Goal: Information Seeking & Learning: Learn about a topic

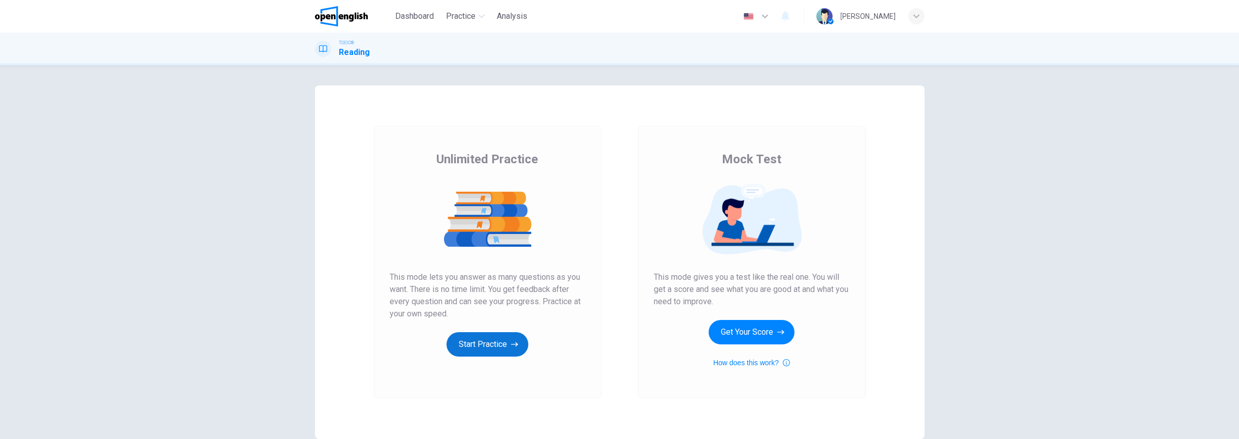
click at [511, 341] on icon "button" at bounding box center [514, 344] width 7 height 10
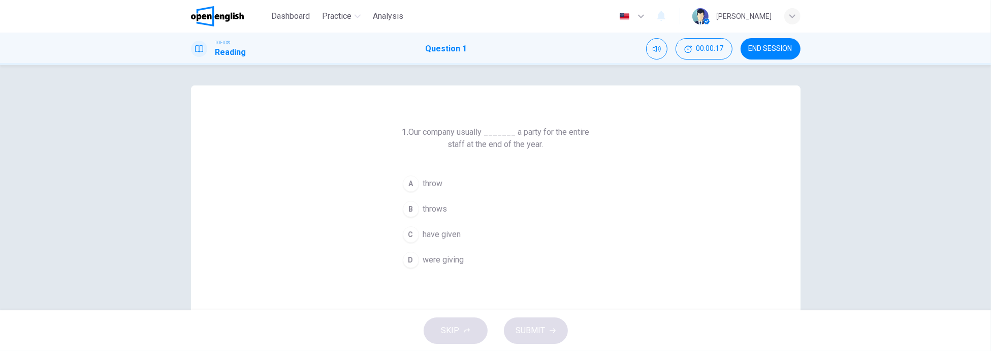
click at [433, 209] on span "throws" at bounding box center [435, 209] width 24 height 12
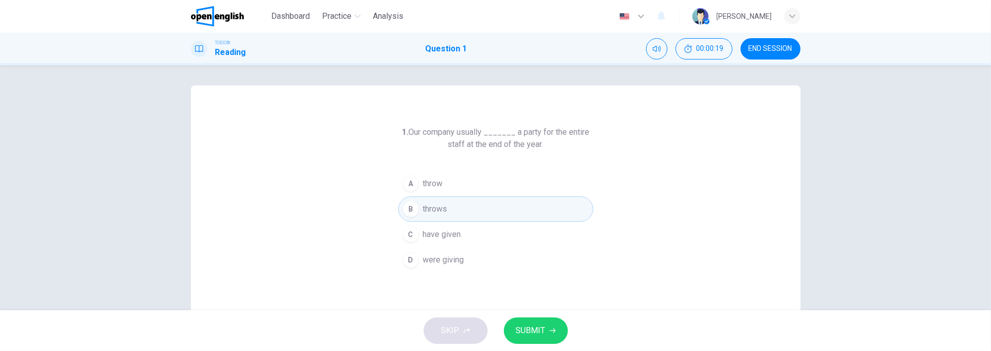
click at [531, 330] on span "SUBMIT" at bounding box center [530, 330] width 29 height 14
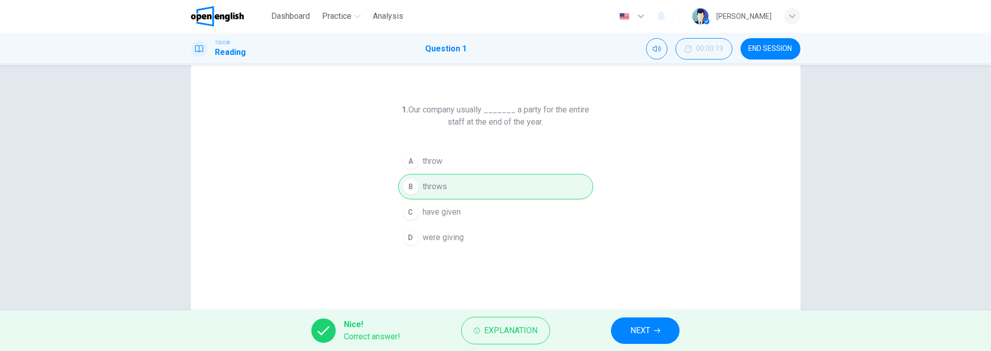
scroll to position [41, 0]
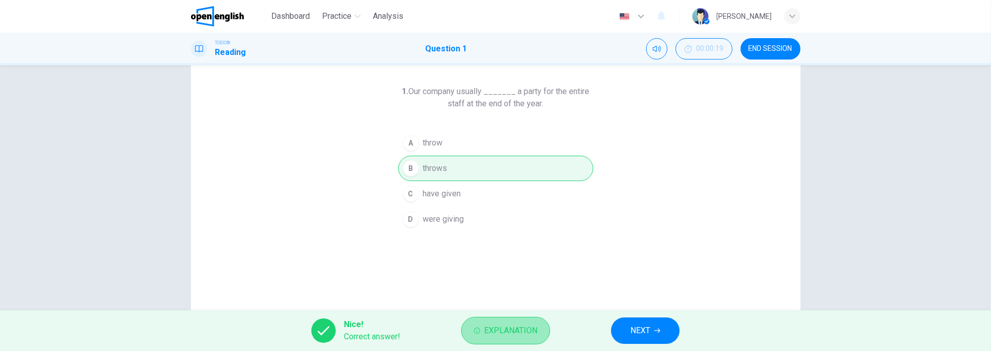
click at [517, 324] on span "Explanation" at bounding box center [510, 330] width 53 height 14
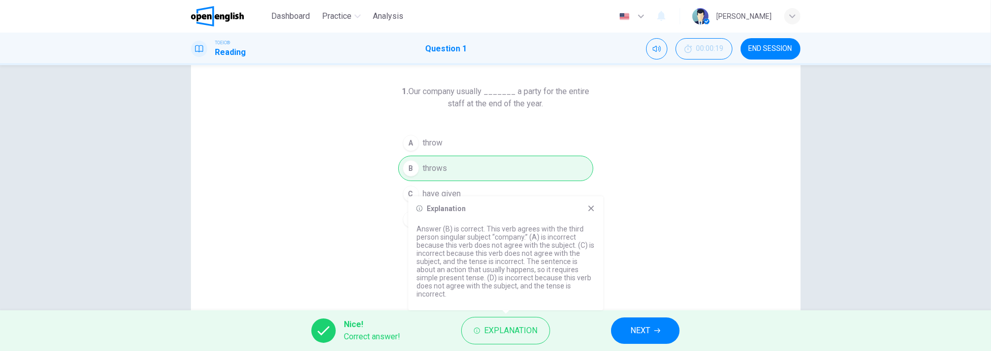
click at [595, 210] on icon at bounding box center [591, 208] width 8 height 8
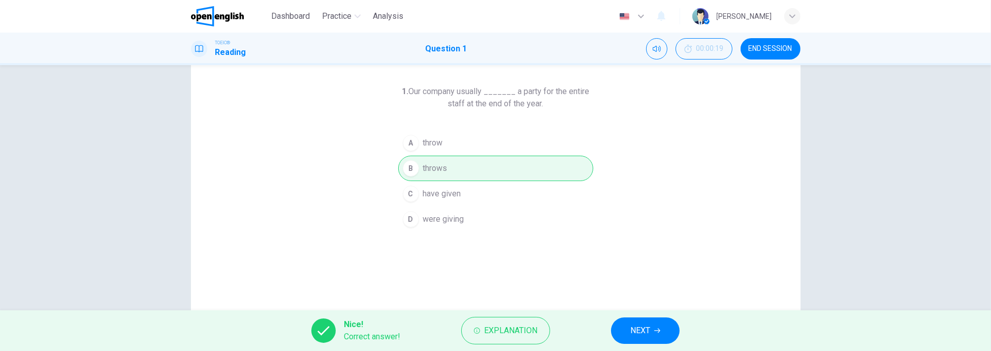
click at [645, 325] on span "NEXT" at bounding box center [641, 330] width 20 height 14
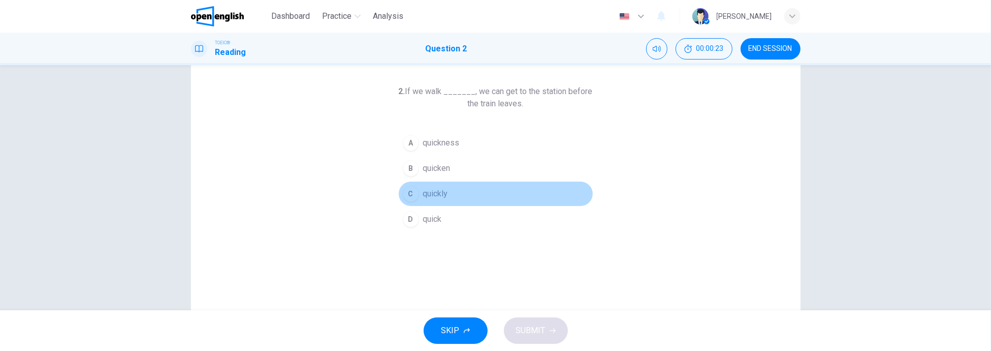
click at [444, 191] on span "quickly" at bounding box center [435, 194] width 25 height 12
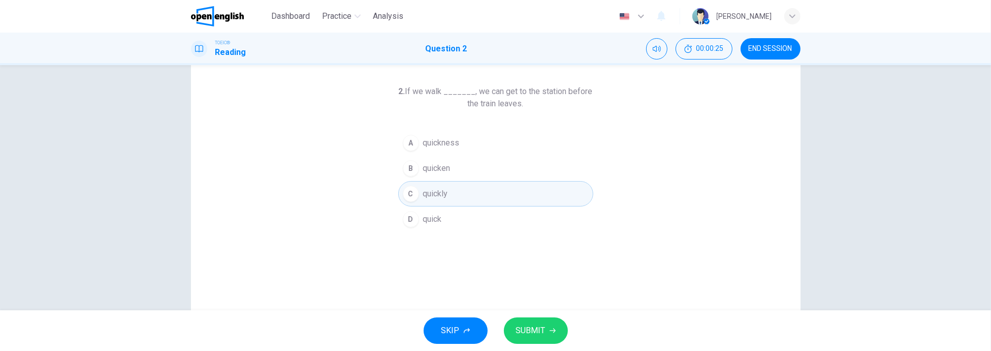
click at [530, 328] on span "SUBMIT" at bounding box center [530, 330] width 29 height 14
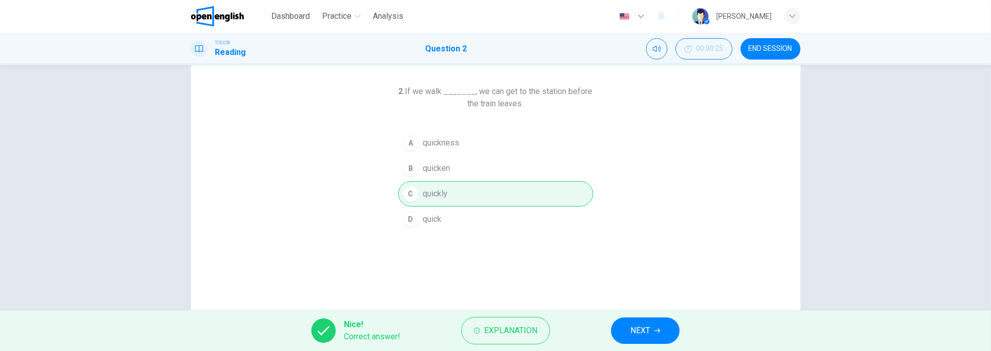
click at [655, 331] on icon "button" at bounding box center [658, 330] width 6 height 6
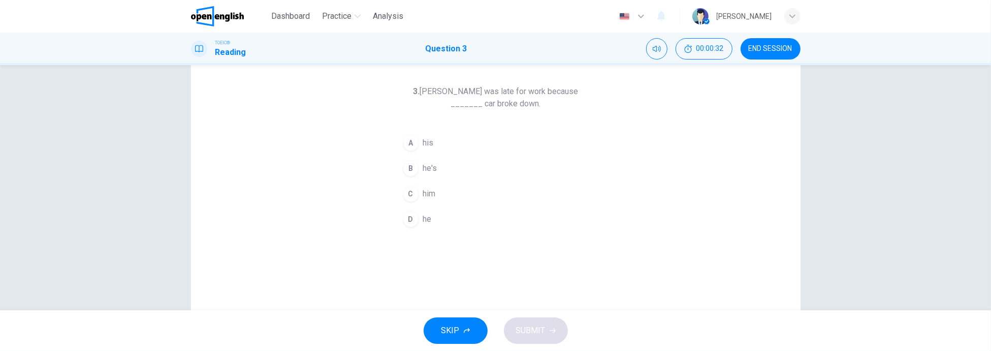
click at [414, 140] on div "A" at bounding box center [411, 143] width 16 height 16
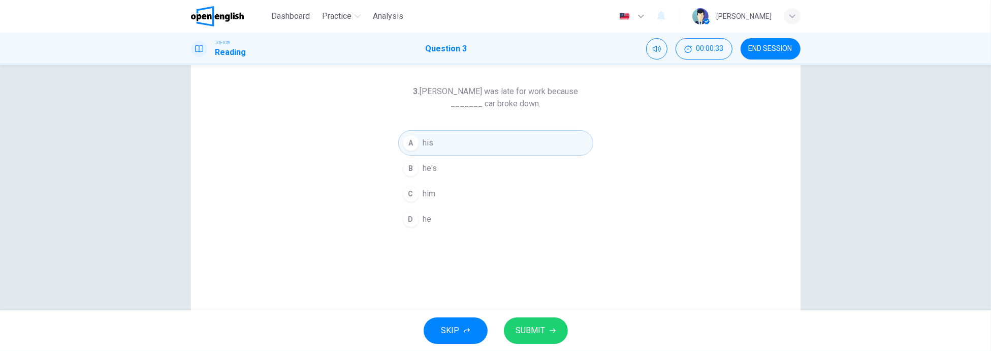
click at [543, 334] on span "SUBMIT" at bounding box center [530, 330] width 29 height 14
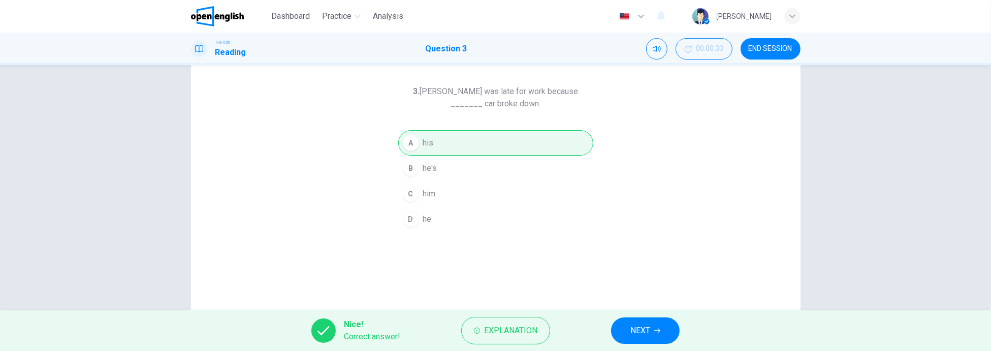
click at [654, 333] on button "NEXT" at bounding box center [645, 330] width 69 height 26
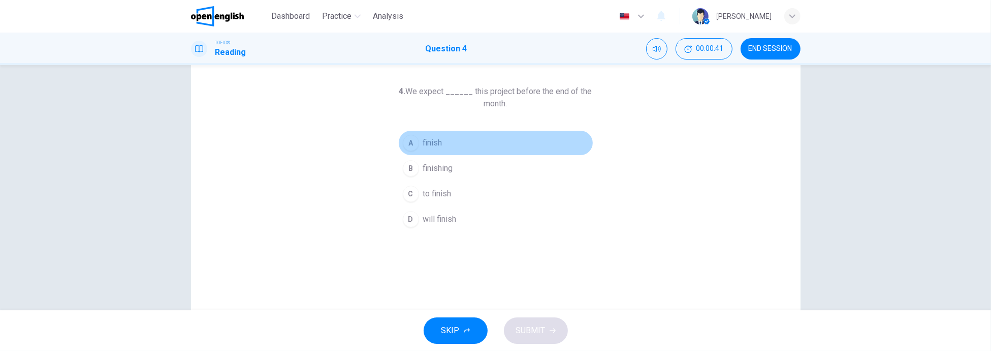
click at [416, 138] on button "A finish" at bounding box center [495, 142] width 195 height 25
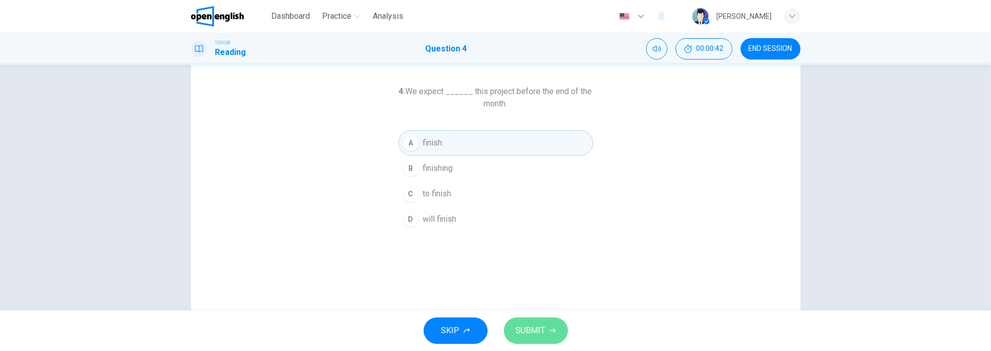
click at [541, 333] on span "SUBMIT" at bounding box center [530, 330] width 29 height 14
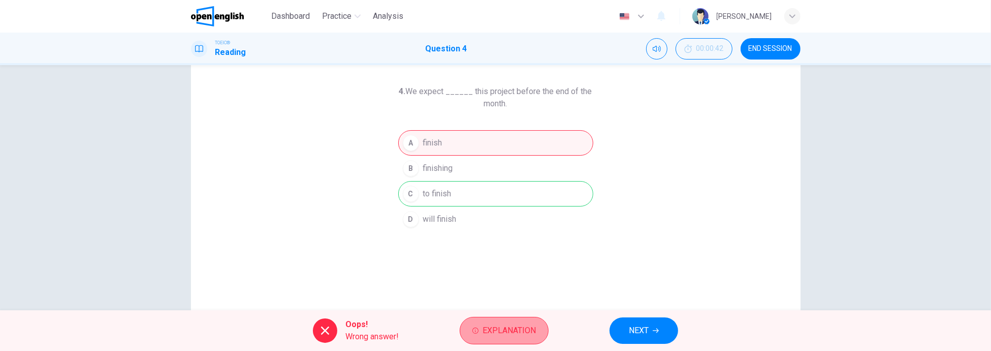
click at [527, 331] on span "Explanation" at bounding box center [509, 330] width 53 height 14
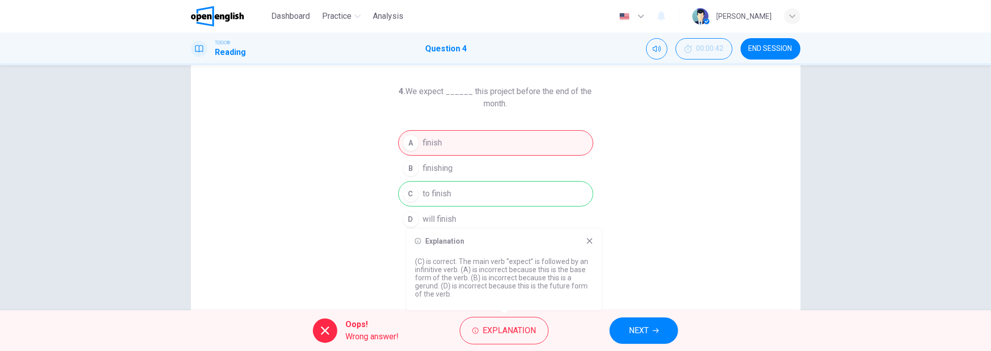
click at [589, 238] on icon at bounding box center [590, 241] width 8 height 8
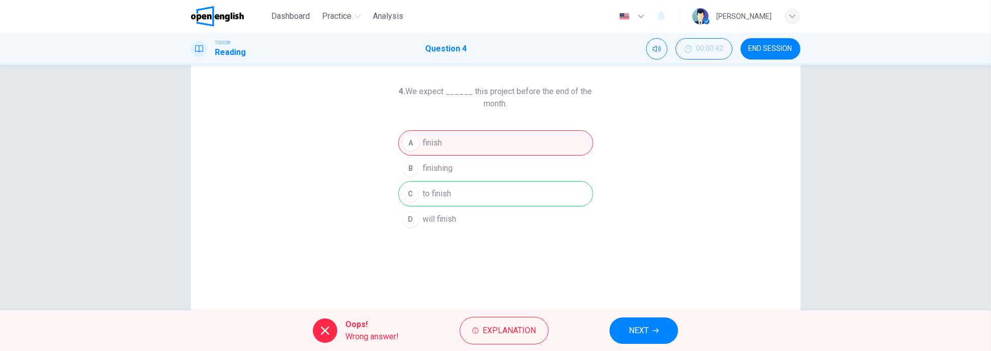
click at [470, 194] on div "A finish B finishing C to finish D will finish" at bounding box center [495, 181] width 195 height 102
click at [645, 330] on span "NEXT" at bounding box center [639, 330] width 20 height 14
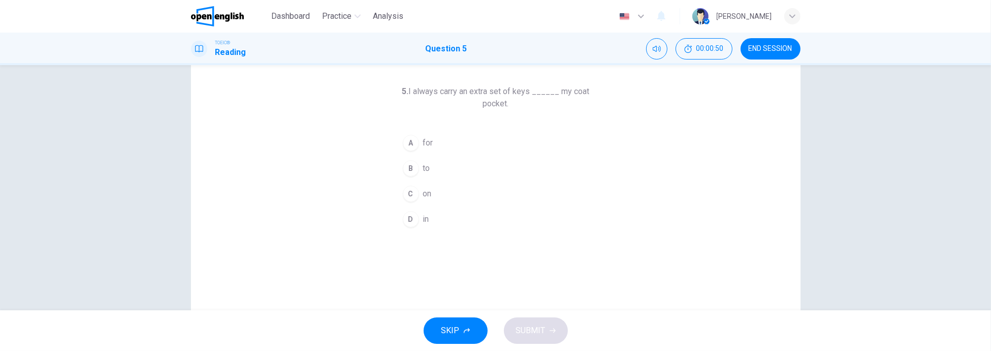
click at [409, 192] on div "C" at bounding box center [411, 193] width 16 height 16
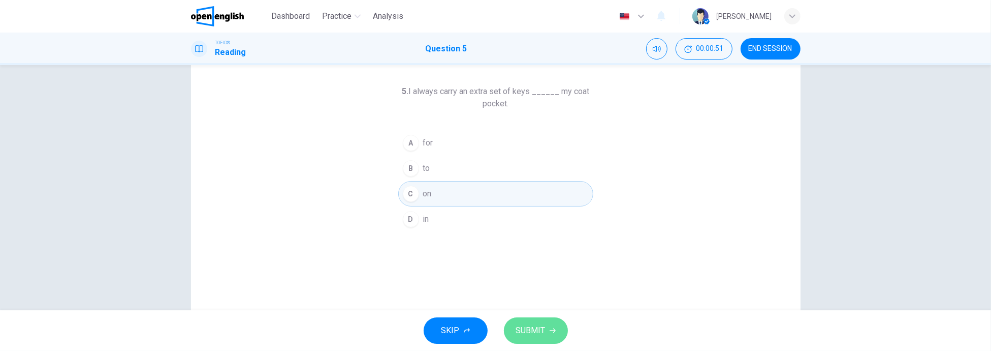
click at [530, 327] on span "SUBMIT" at bounding box center [530, 330] width 29 height 14
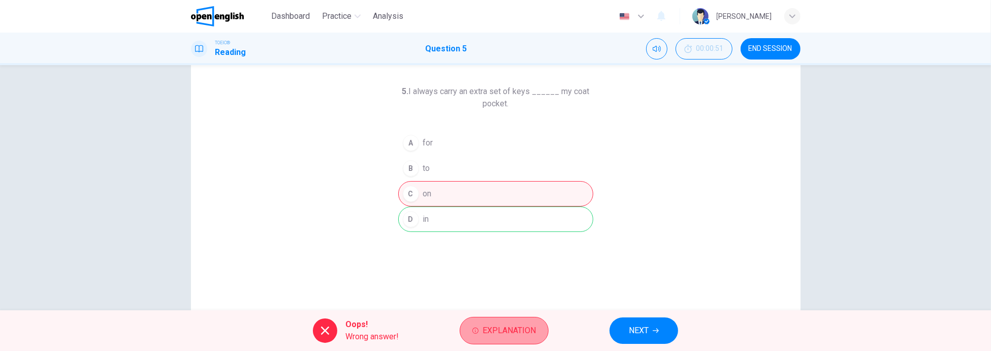
click at [517, 333] on span "Explanation" at bounding box center [509, 330] width 53 height 14
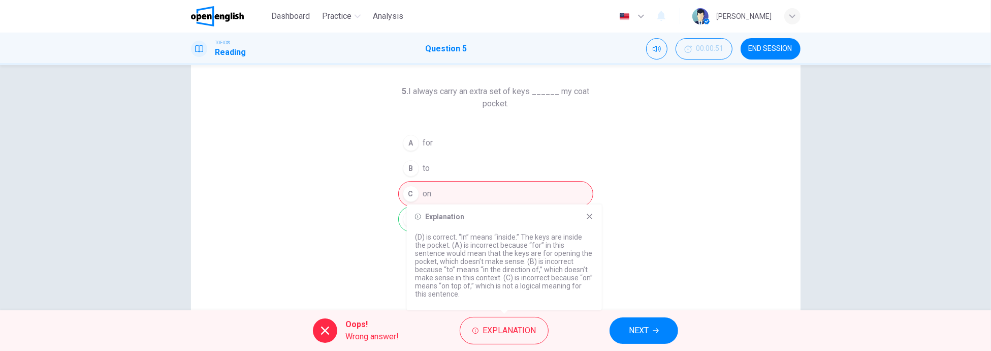
click at [638, 330] on span "NEXT" at bounding box center [639, 330] width 20 height 14
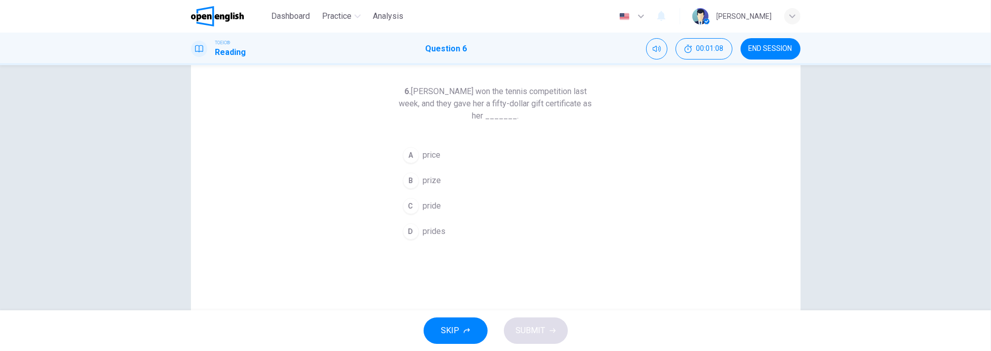
click at [415, 175] on div "B" at bounding box center [411, 180] width 16 height 16
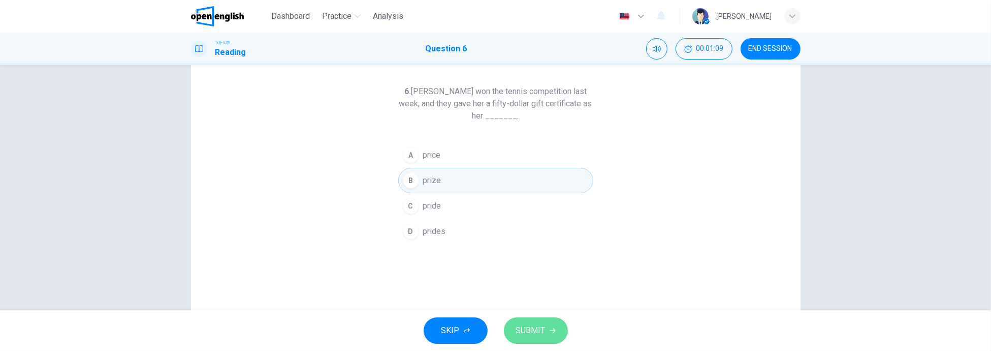
click at [529, 326] on span "SUBMIT" at bounding box center [530, 330] width 29 height 14
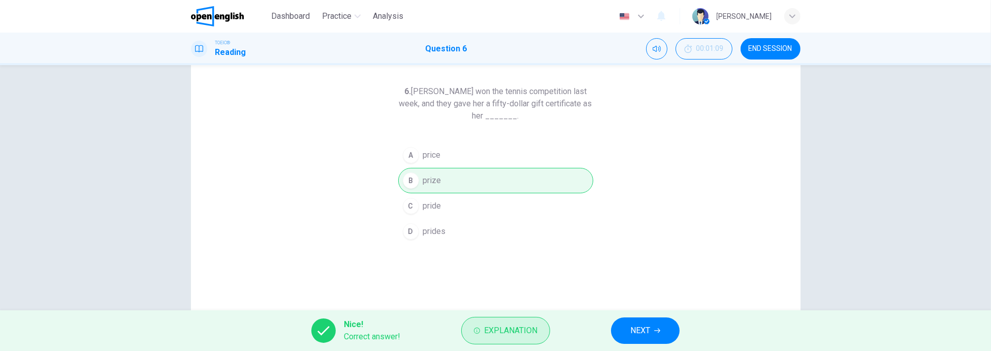
click at [530, 330] on span "Explanation" at bounding box center [510, 330] width 53 height 14
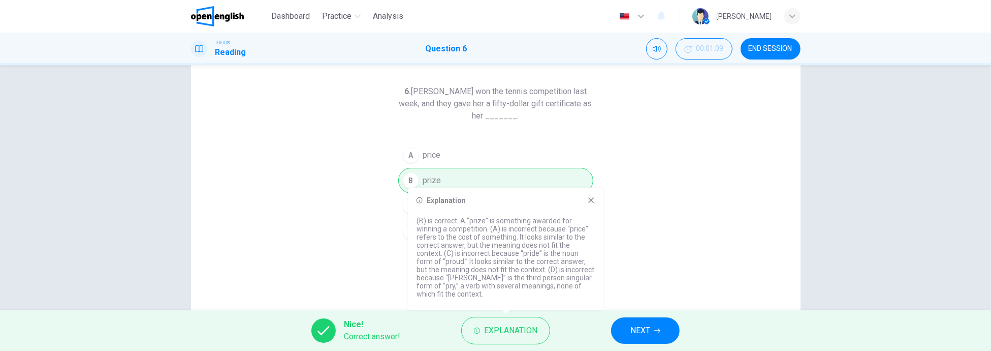
click at [588, 199] on icon at bounding box center [591, 200] width 8 height 8
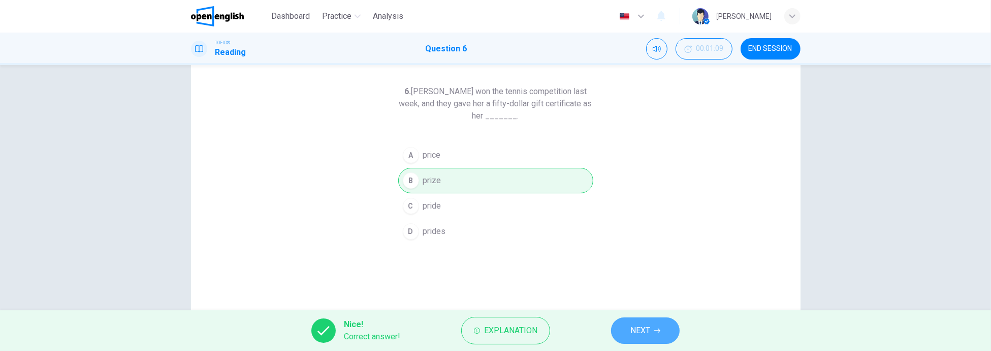
click at [637, 333] on span "NEXT" at bounding box center [641, 330] width 20 height 14
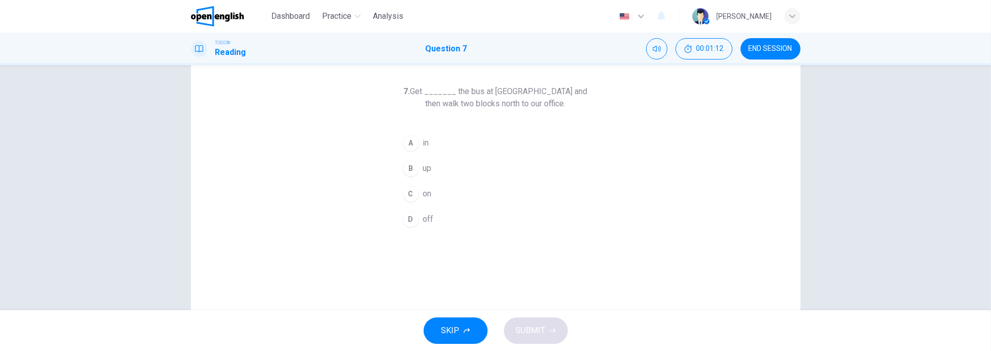
click at [412, 143] on div "A" at bounding box center [411, 143] width 16 height 16
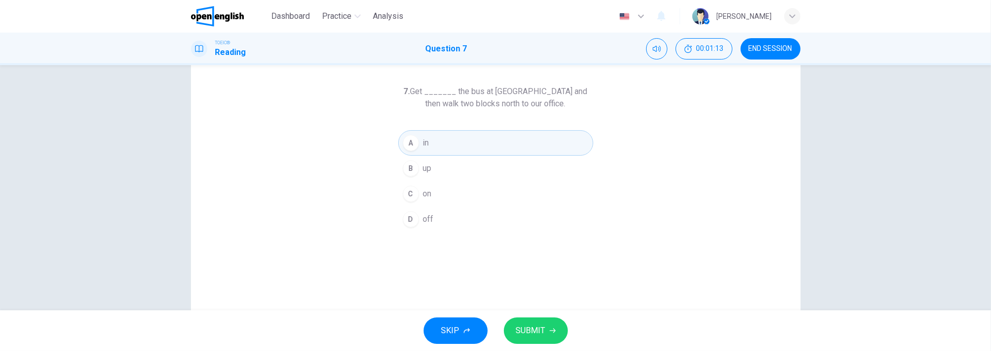
click at [538, 332] on span "SUBMIT" at bounding box center [530, 330] width 29 height 14
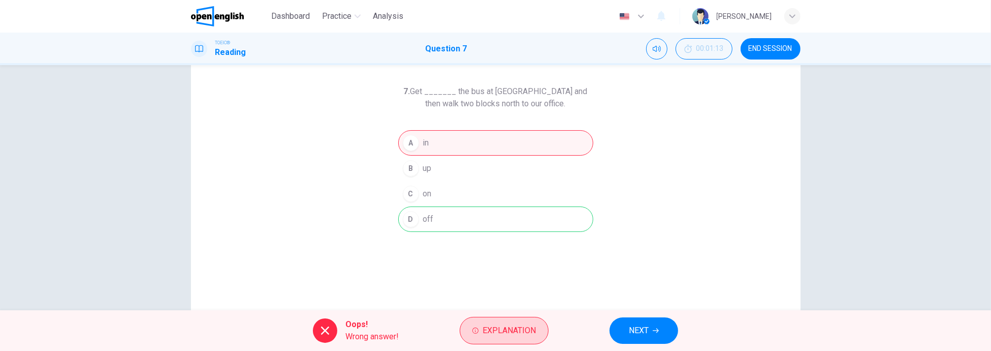
click at [512, 334] on span "Explanation" at bounding box center [509, 330] width 53 height 14
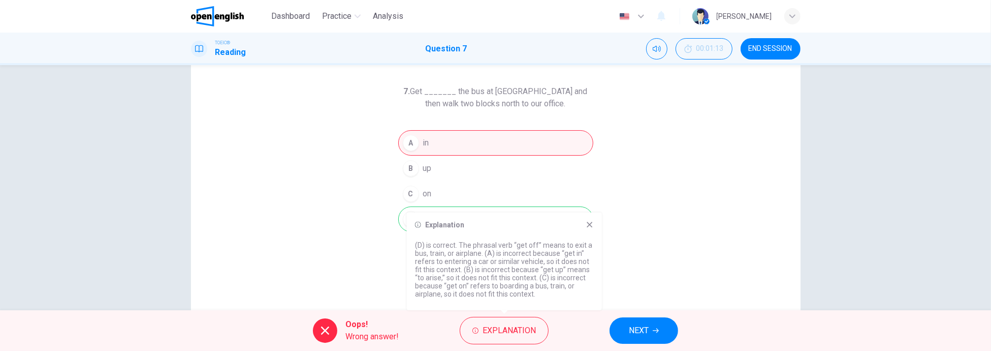
click at [588, 226] on icon at bounding box center [590, 225] width 8 height 8
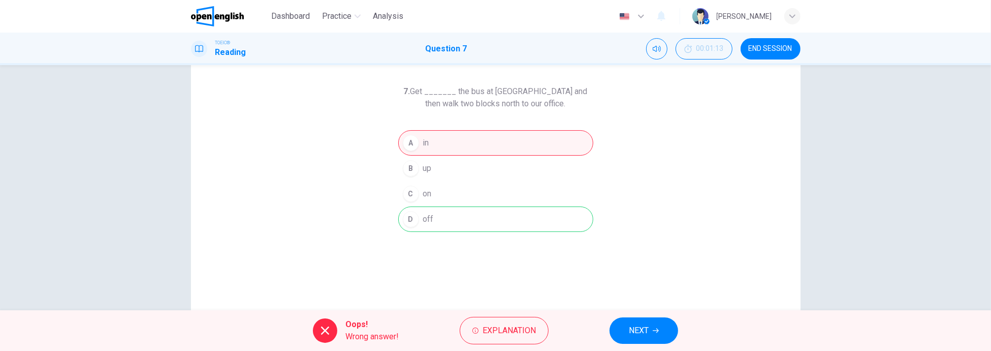
click at [648, 337] on button "NEXT" at bounding box center [644, 330] width 69 height 26
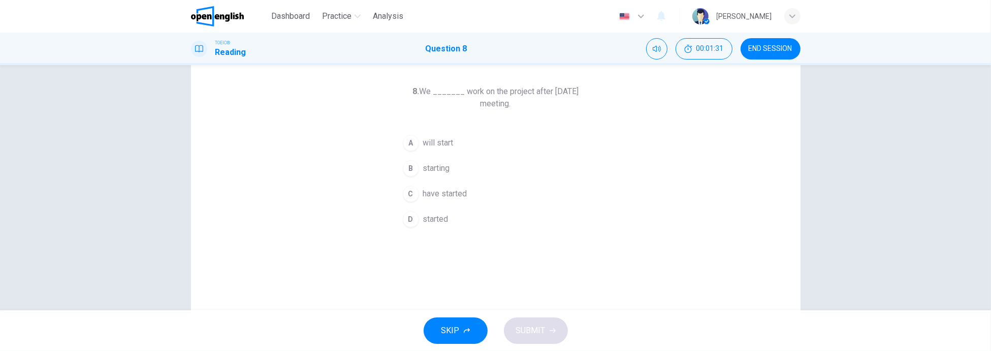
drag, startPoint x: 457, startPoint y: 95, endPoint x: 509, endPoint y: 105, distance: 52.8
click at [509, 105] on h6 "8. We _______ work on the project after tomorrow’s meeting." at bounding box center [495, 97] width 195 height 24
drag, startPoint x: 509, startPoint y: 105, endPoint x: 458, endPoint y: 92, distance: 52.8
click at [459, 94] on h6 "8. We _______ work on the project after tomorrow’s meeting." at bounding box center [495, 97] width 195 height 24
click at [455, 91] on h6 "8. We _______ work on the project after tomorrow’s meeting." at bounding box center [495, 97] width 195 height 24
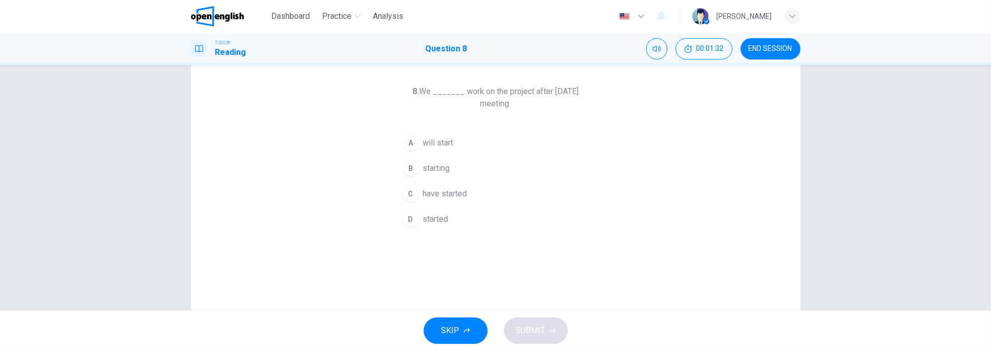
click at [455, 91] on h6 "8. We _______ work on the project after tomorrow’s meeting." at bounding box center [495, 97] width 195 height 24
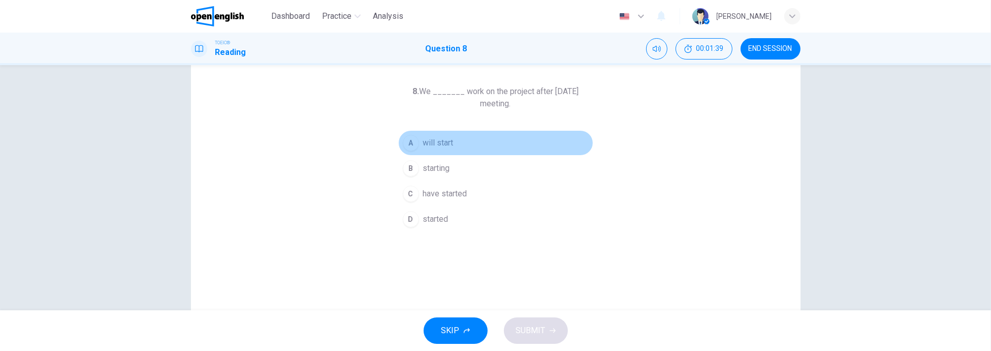
click at [428, 140] on span "will start" at bounding box center [438, 143] width 30 height 12
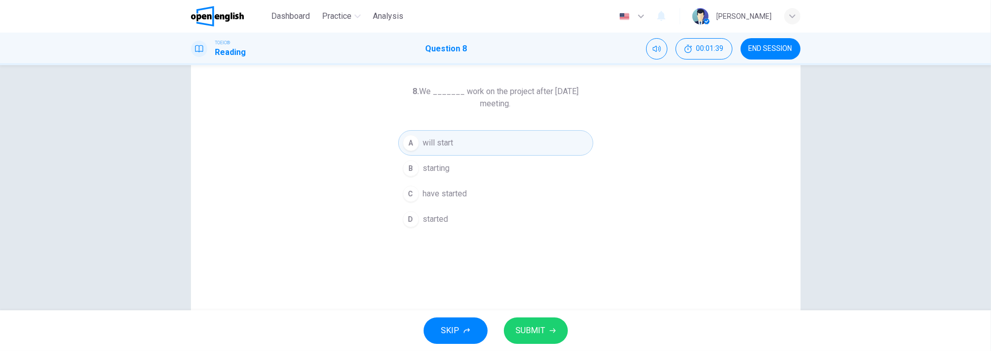
click at [555, 330] on button "SUBMIT" at bounding box center [536, 330] width 64 height 26
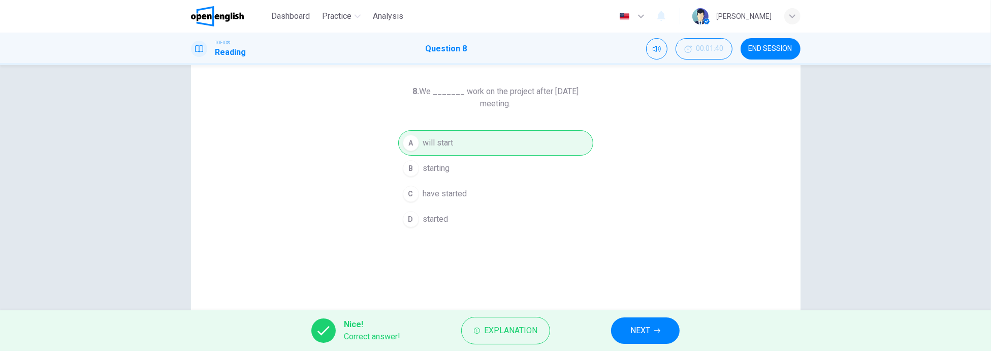
click at [650, 332] on span "NEXT" at bounding box center [641, 330] width 20 height 14
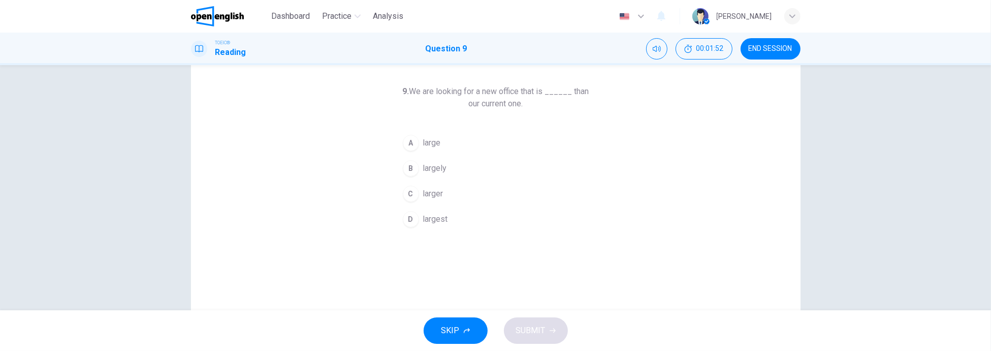
click at [427, 192] on span "larger" at bounding box center [433, 194] width 20 height 12
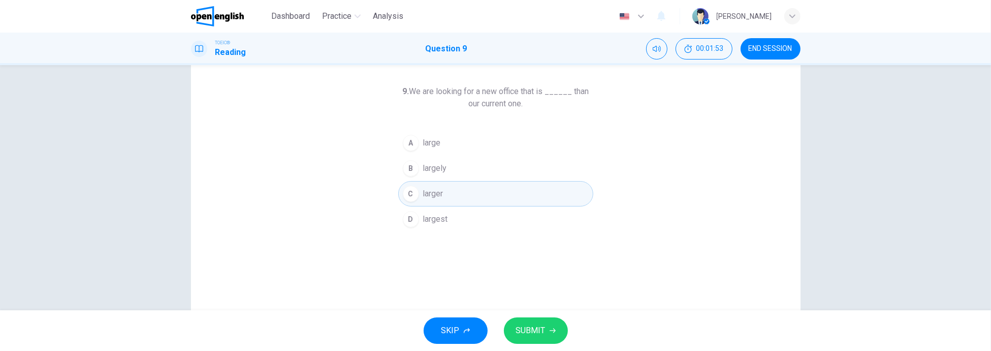
click at [551, 336] on button "SUBMIT" at bounding box center [536, 330] width 64 height 26
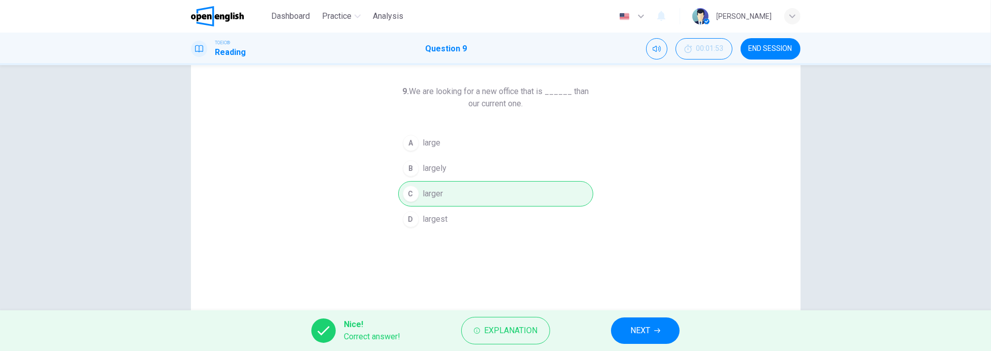
click at [644, 331] on span "NEXT" at bounding box center [641, 330] width 20 height 14
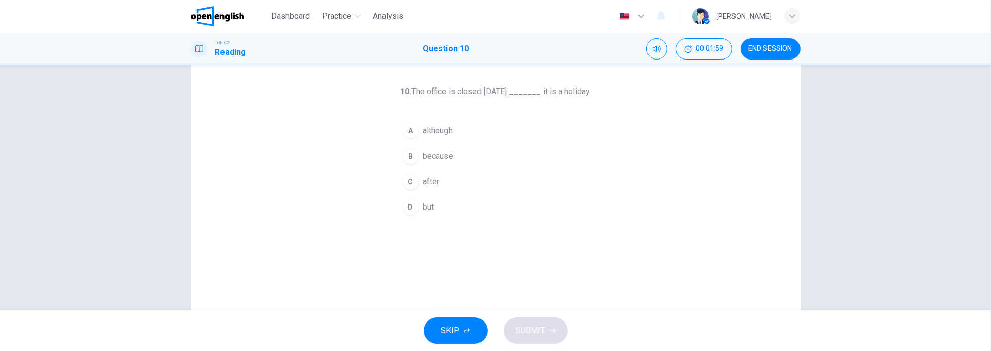
click at [420, 159] on button "B because" at bounding box center [495, 155] width 195 height 25
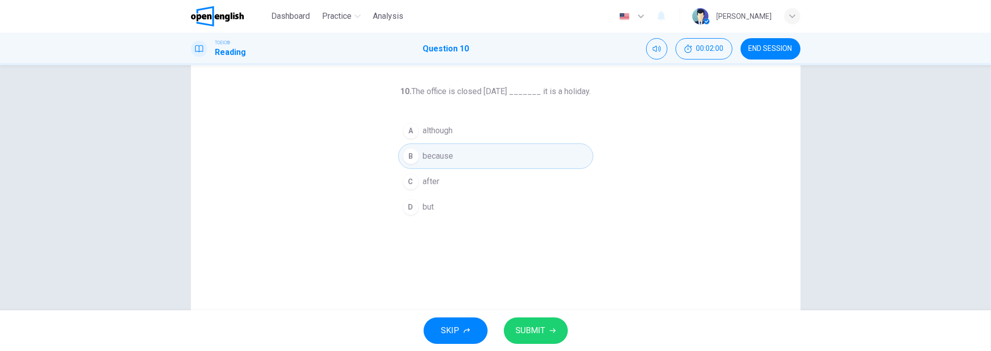
click at [543, 326] on span "SUBMIT" at bounding box center [530, 330] width 29 height 14
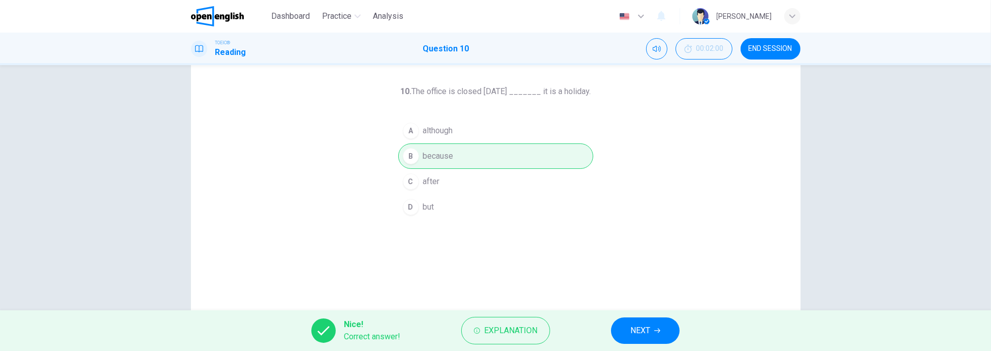
click at [631, 332] on span "NEXT" at bounding box center [641, 330] width 20 height 14
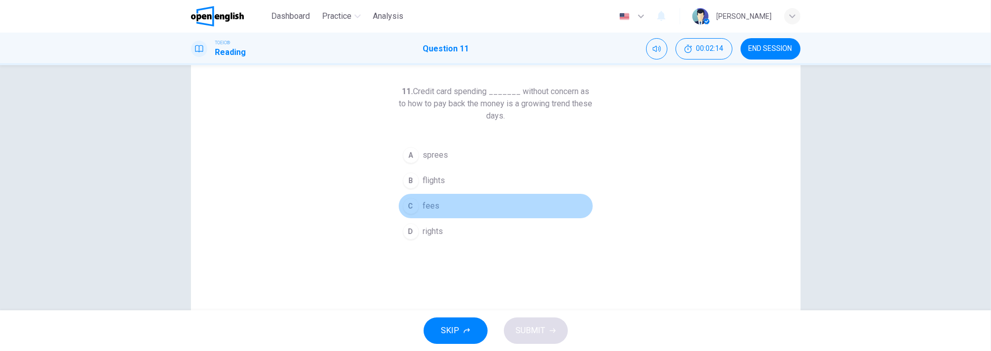
click at [424, 202] on span "fees" at bounding box center [431, 206] width 17 height 12
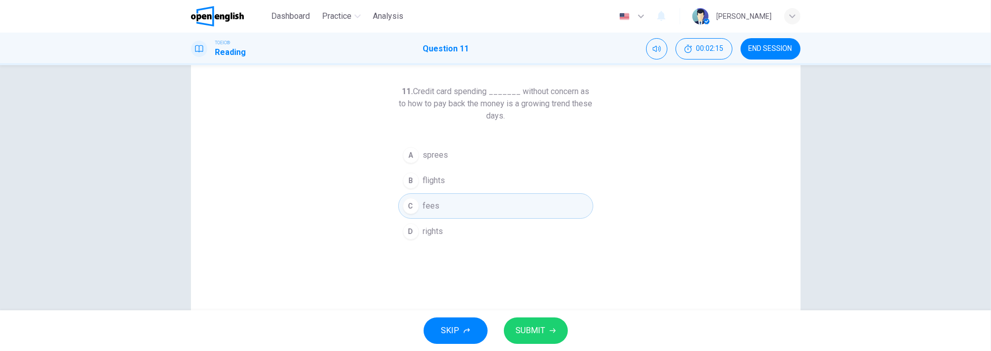
click at [540, 325] on span "SUBMIT" at bounding box center [530, 330] width 29 height 14
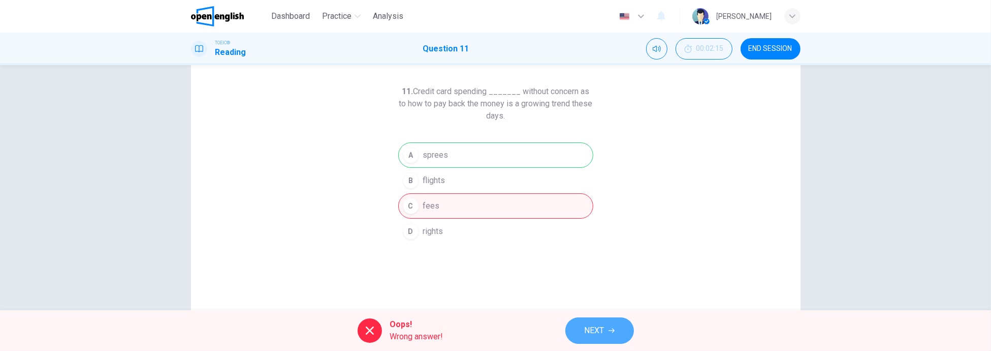
click at [592, 329] on span "NEXT" at bounding box center [595, 330] width 20 height 14
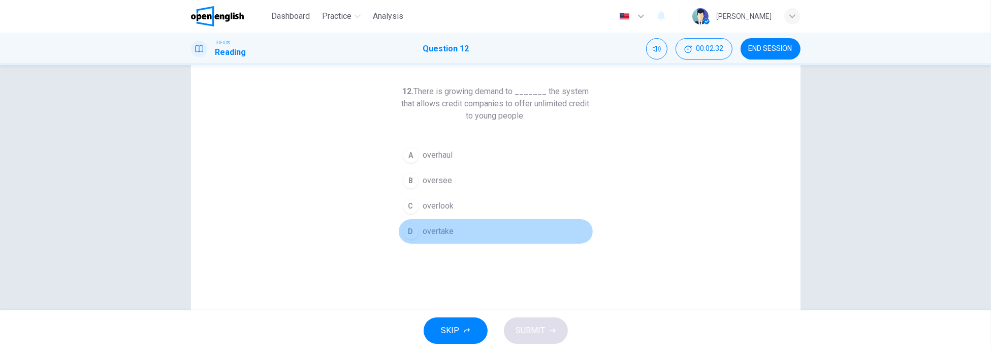
click at [415, 227] on div "D" at bounding box center [411, 231] width 16 height 16
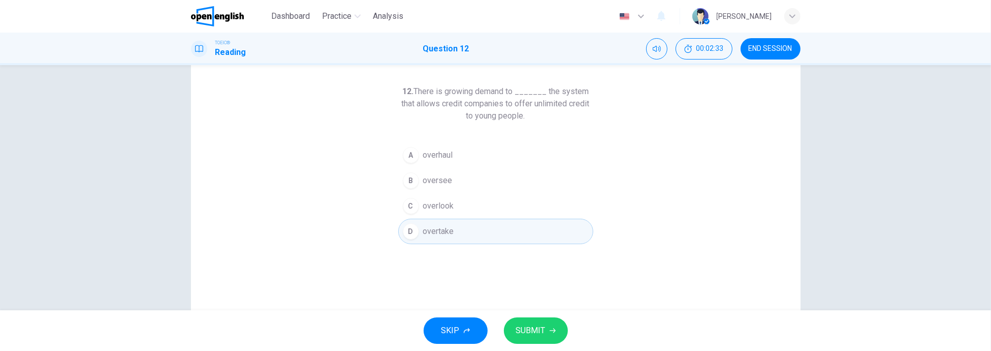
click at [546, 330] on button "SUBMIT" at bounding box center [536, 330] width 64 height 26
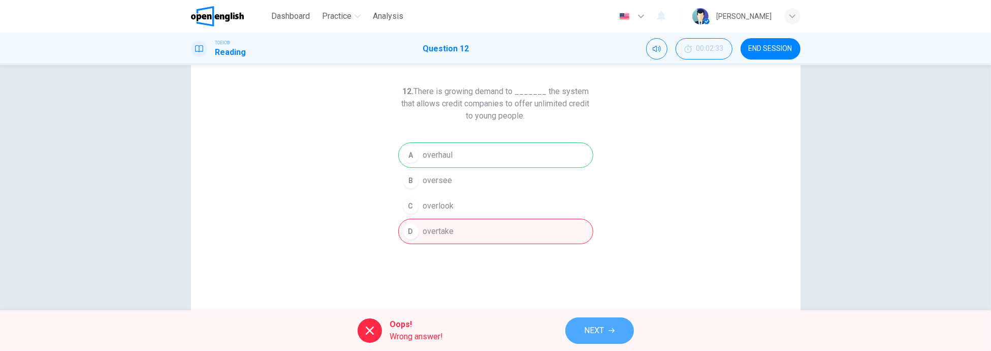
click at [609, 332] on icon "button" at bounding box center [612, 330] width 6 height 6
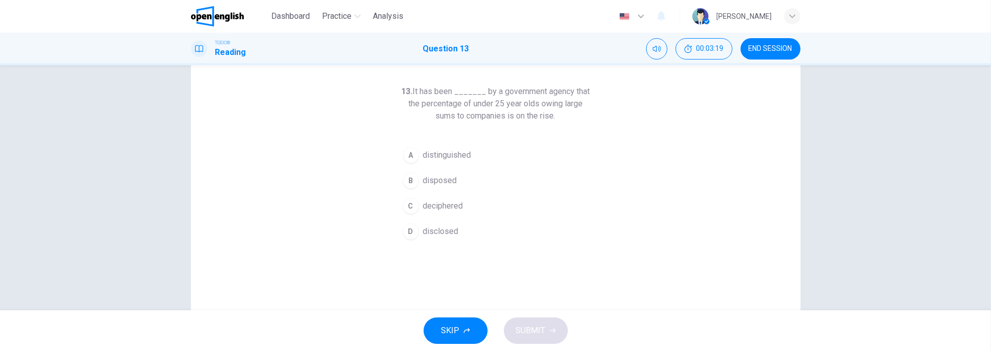
click at [457, 154] on span "distinguished" at bounding box center [447, 155] width 48 height 12
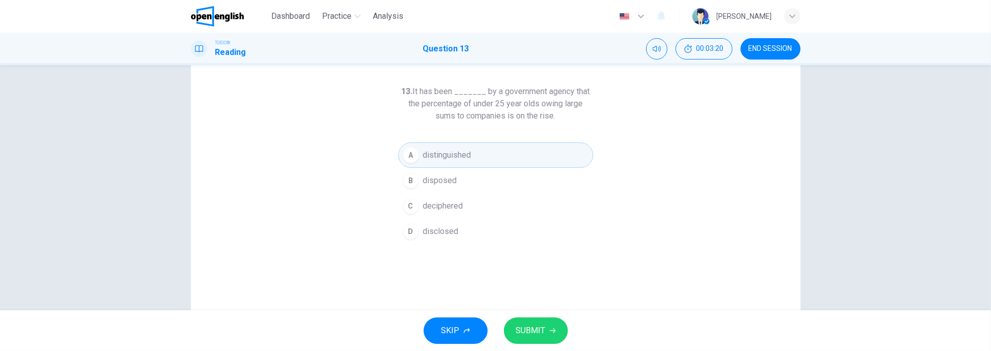
click at [527, 328] on span "SUBMIT" at bounding box center [530, 330] width 29 height 14
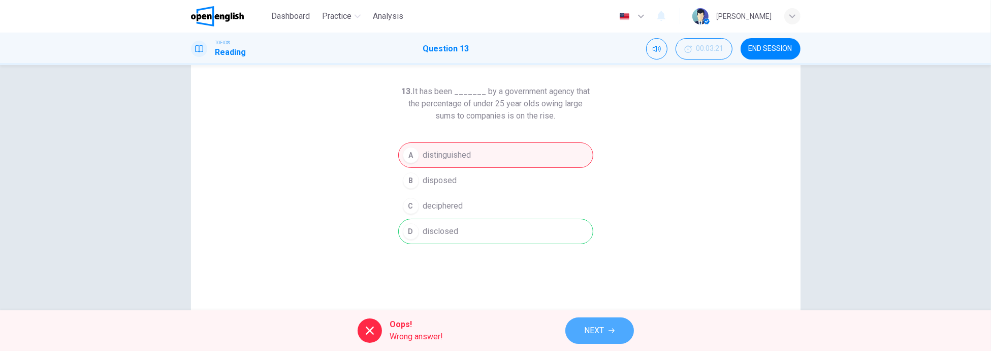
click at [614, 331] on icon "button" at bounding box center [612, 330] width 6 height 6
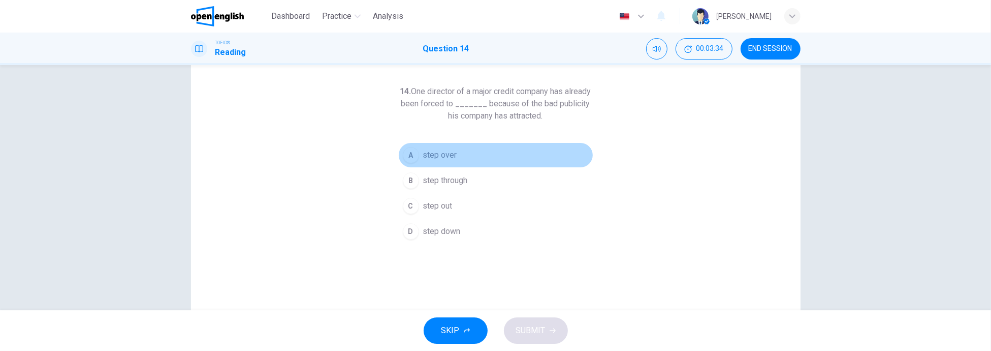
click at [410, 154] on div "A" at bounding box center [411, 155] width 16 height 16
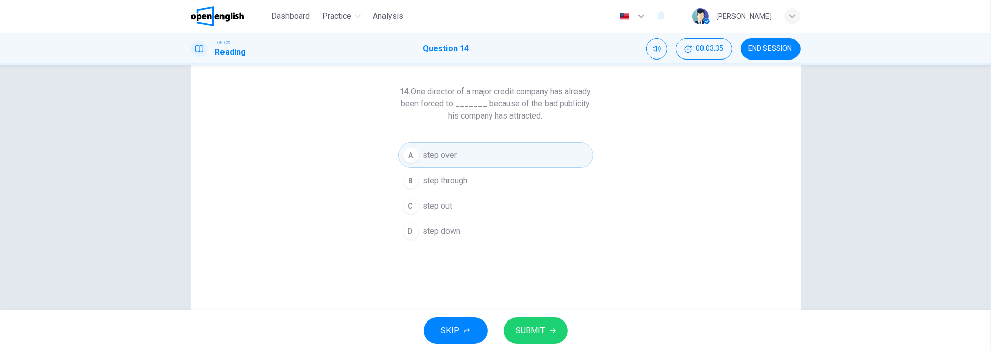
click at [551, 336] on button "SUBMIT" at bounding box center [536, 330] width 64 height 26
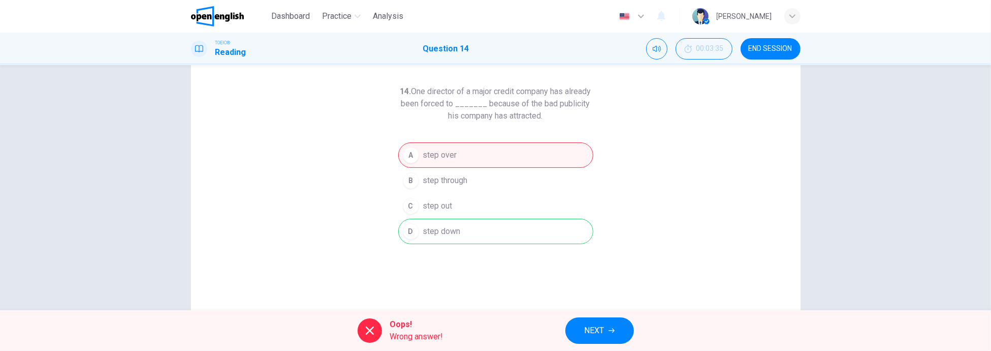
click at [592, 326] on span "NEXT" at bounding box center [595, 330] width 20 height 14
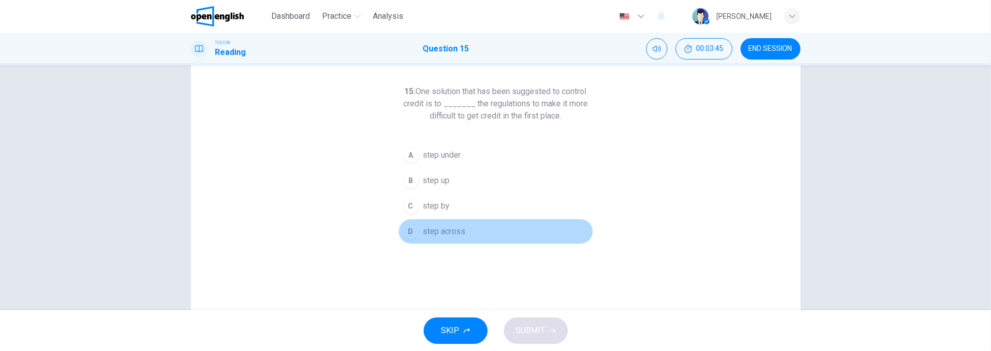
click at [427, 231] on span "step across" at bounding box center [444, 231] width 43 height 12
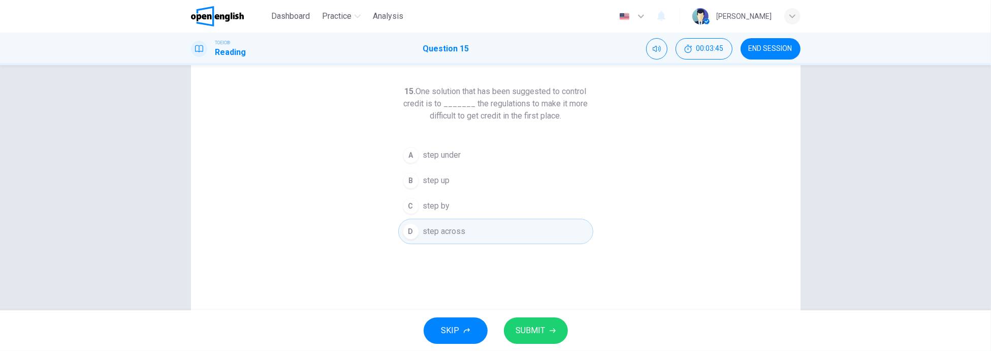
click at [550, 332] on icon "button" at bounding box center [553, 330] width 6 height 6
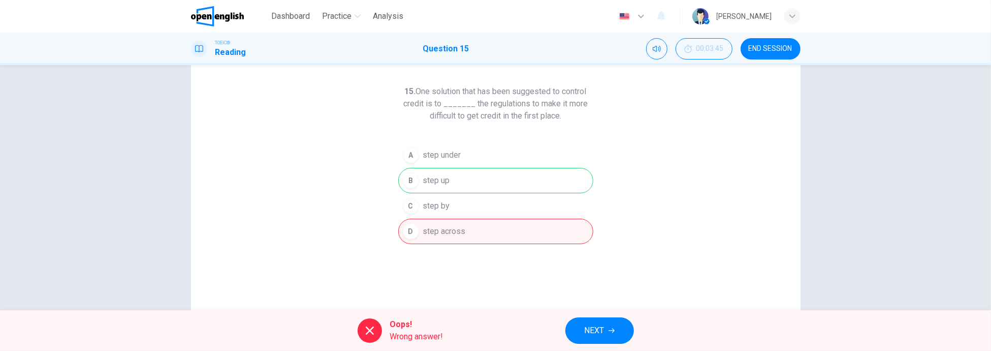
click at [599, 329] on span "NEXT" at bounding box center [595, 330] width 20 height 14
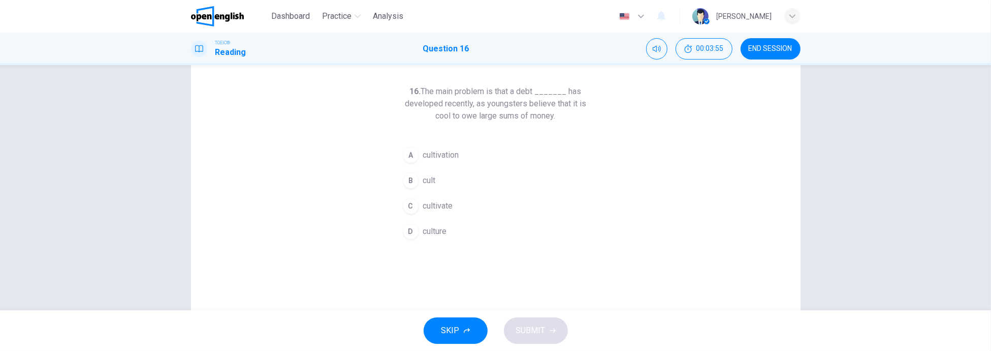
click at [440, 226] on span "culture" at bounding box center [435, 231] width 24 height 12
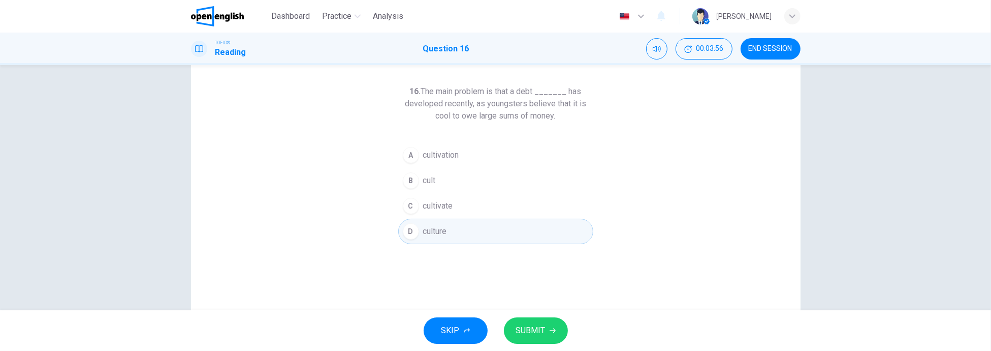
click at [537, 325] on span "SUBMIT" at bounding box center [530, 330] width 29 height 14
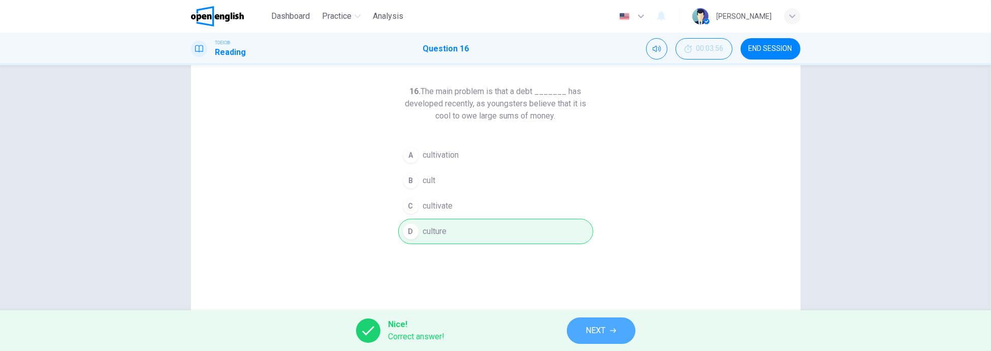
click at [617, 334] on button "NEXT" at bounding box center [601, 330] width 69 height 26
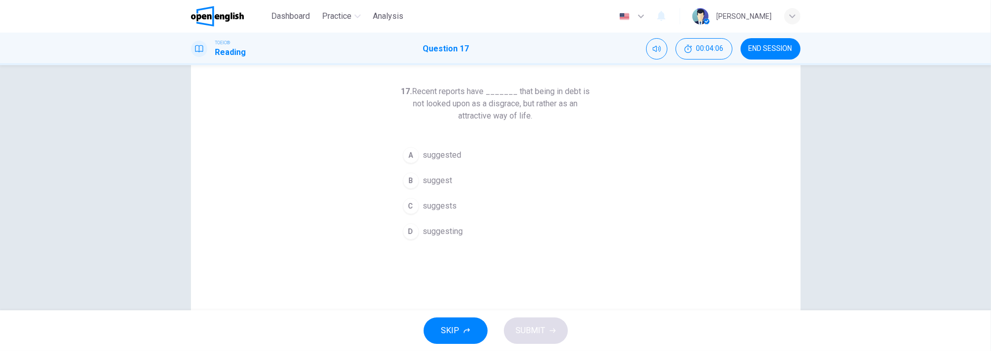
click at [450, 231] on span "suggesting" at bounding box center [443, 231] width 40 height 12
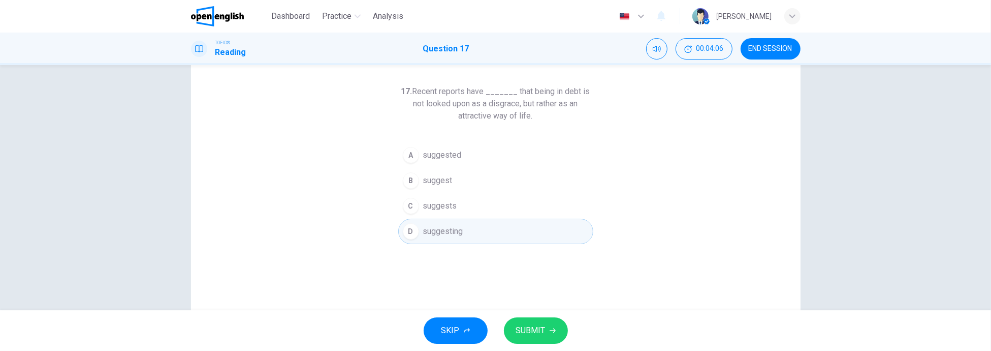
click at [557, 328] on button "SUBMIT" at bounding box center [536, 330] width 64 height 26
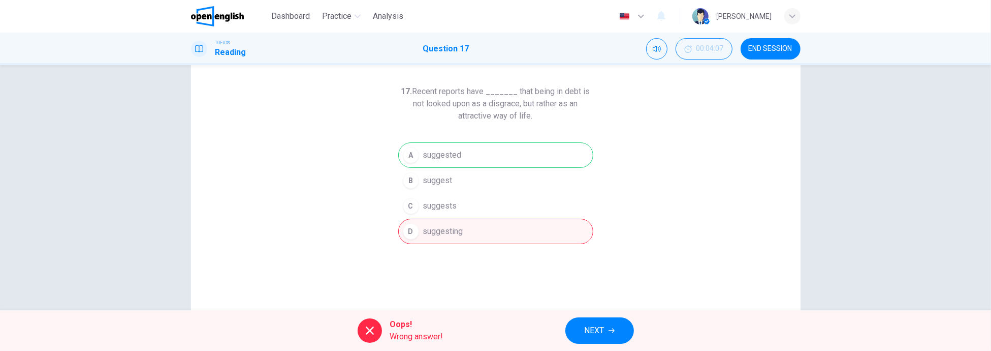
click at [597, 330] on span "NEXT" at bounding box center [595, 330] width 20 height 14
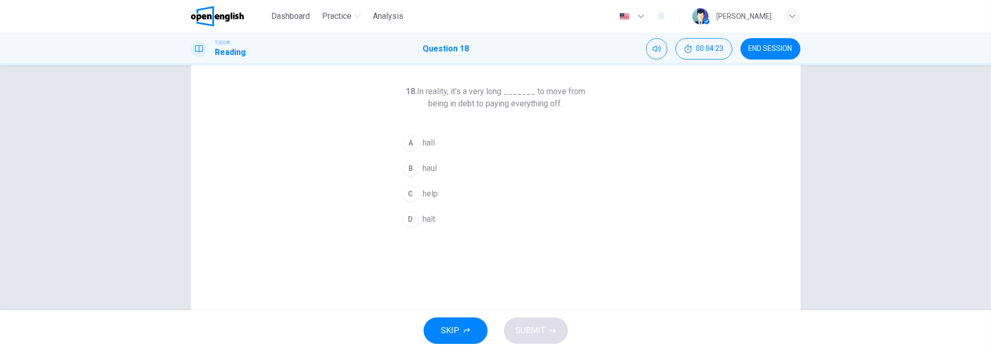
click at [434, 167] on span "haul" at bounding box center [430, 168] width 14 height 12
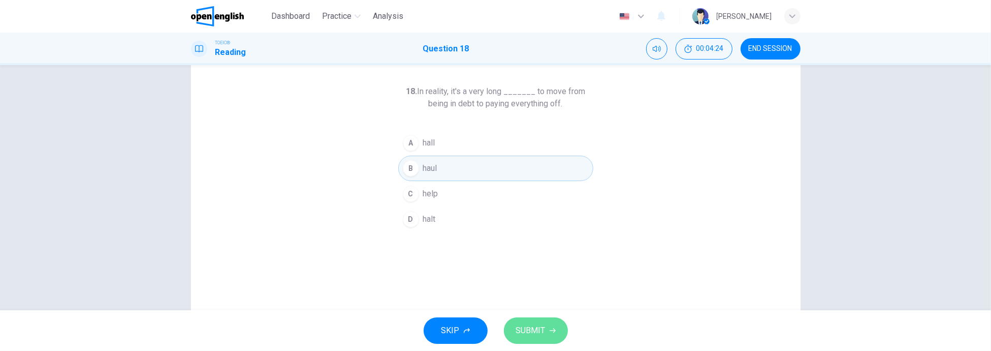
click at [541, 329] on span "SUBMIT" at bounding box center [530, 330] width 29 height 14
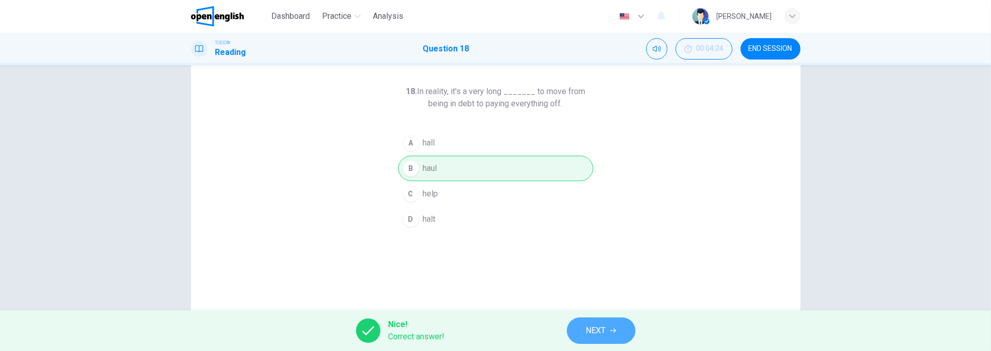
click at [606, 332] on span "NEXT" at bounding box center [596, 330] width 20 height 14
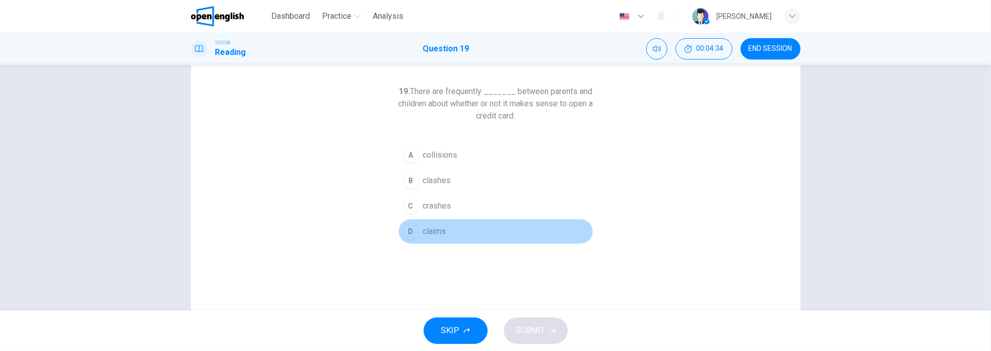
click at [425, 233] on span "claims" at bounding box center [434, 231] width 23 height 12
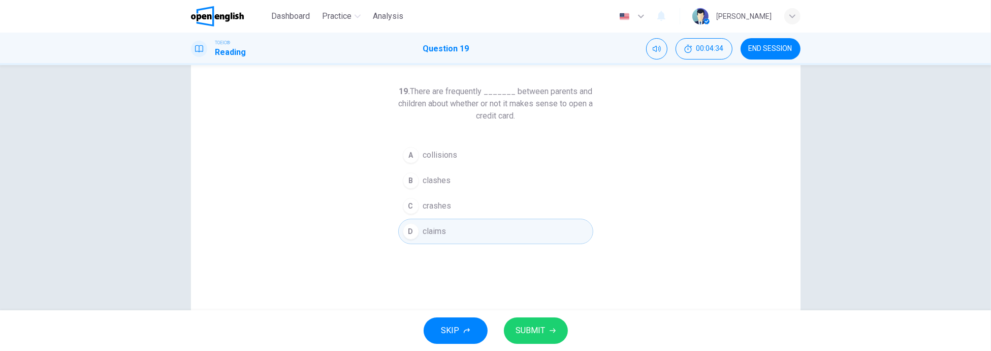
click at [545, 336] on span "SUBMIT" at bounding box center [530, 330] width 29 height 14
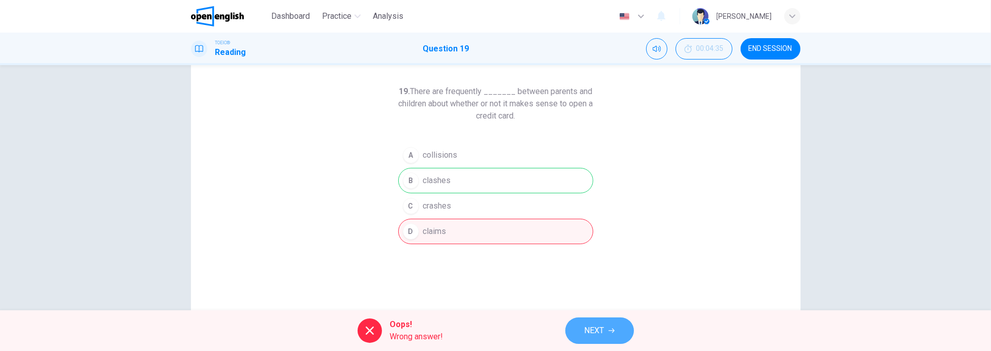
click at [595, 331] on span "NEXT" at bounding box center [595, 330] width 20 height 14
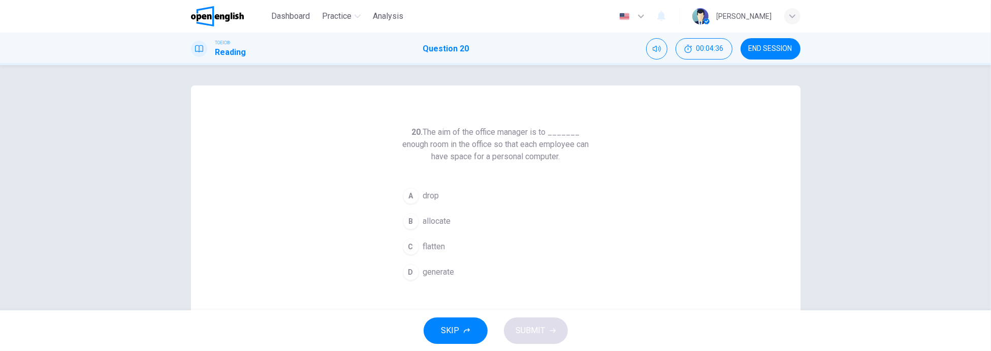
click at [790, 47] on span "END SESSION" at bounding box center [771, 49] width 44 height 8
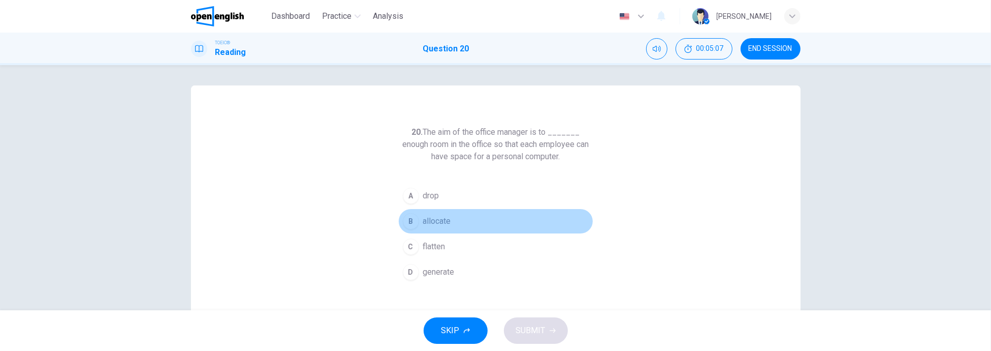
click at [419, 223] on button "B allocate" at bounding box center [495, 220] width 195 height 25
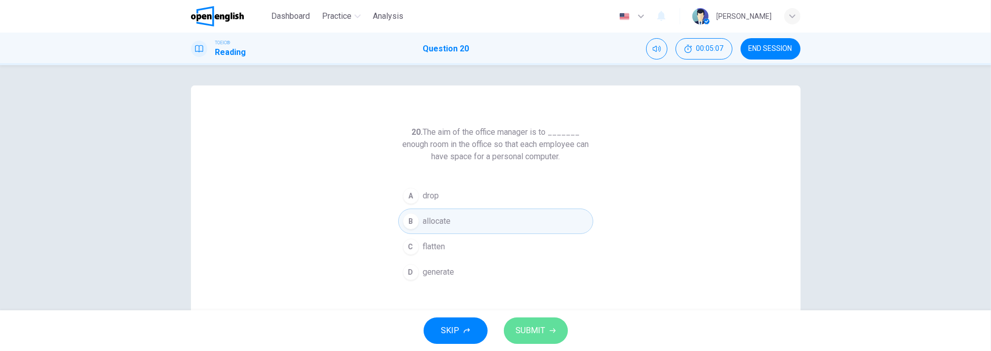
click at [547, 329] on button "SUBMIT" at bounding box center [536, 330] width 64 height 26
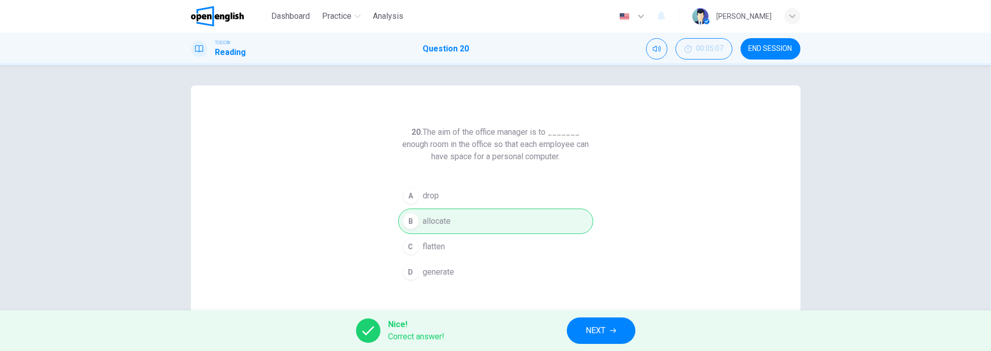
click at [616, 334] on button "NEXT" at bounding box center [601, 330] width 69 height 26
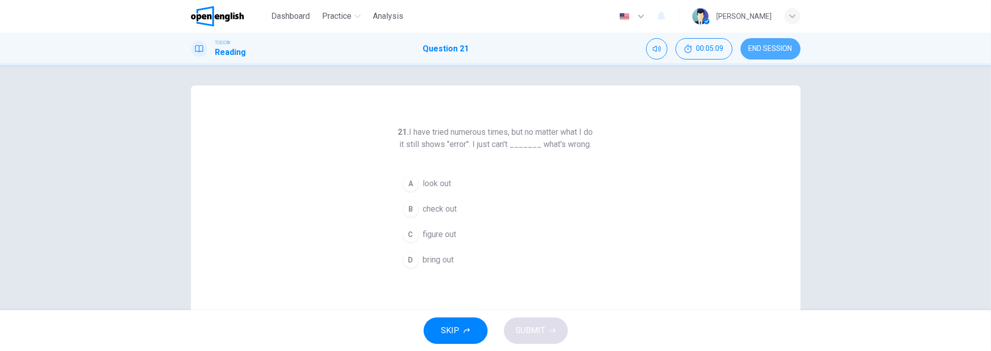
click at [775, 47] on span "END SESSION" at bounding box center [771, 49] width 44 height 8
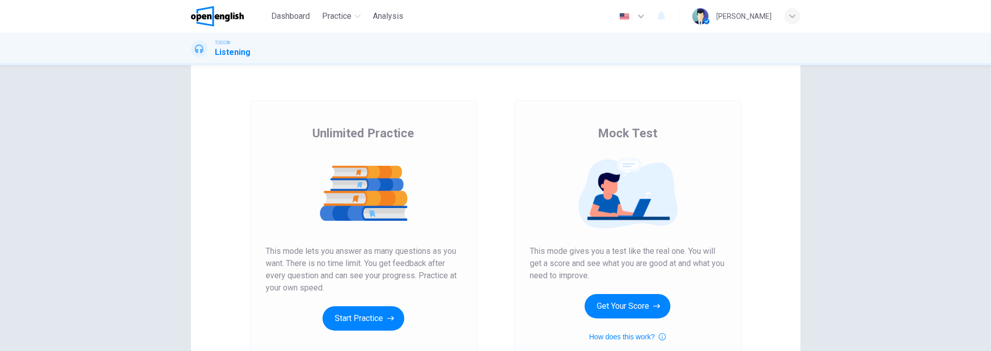
scroll to position [41, 0]
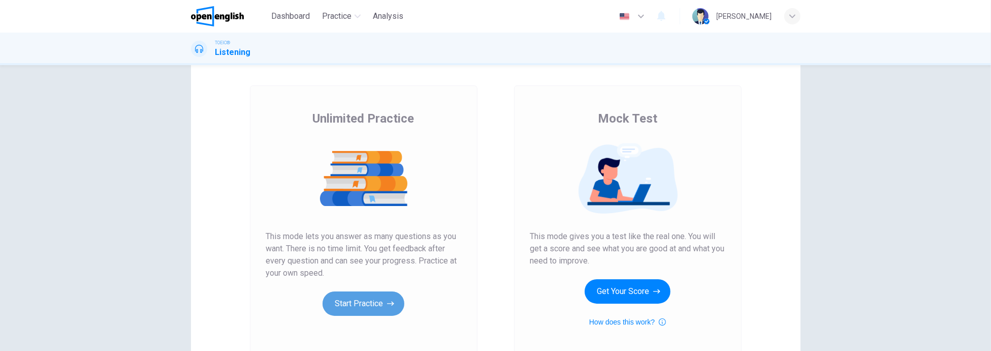
click at [359, 308] on button "Start Practice" at bounding box center [364, 303] width 82 height 24
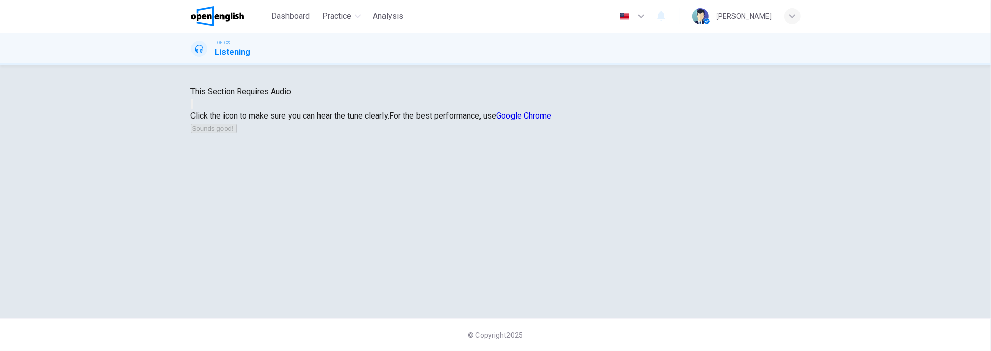
click at [192, 106] on icon "button" at bounding box center [192, 106] width 0 height 0
click at [238, 131] on icon "button" at bounding box center [238, 131] width 0 height 0
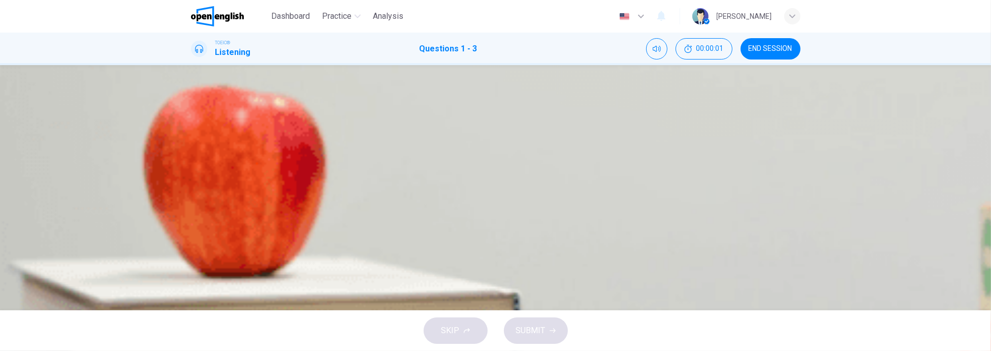
scroll to position [0, 0]
click at [269, 166] on span "In a post office" at bounding box center [242, 160] width 53 height 12
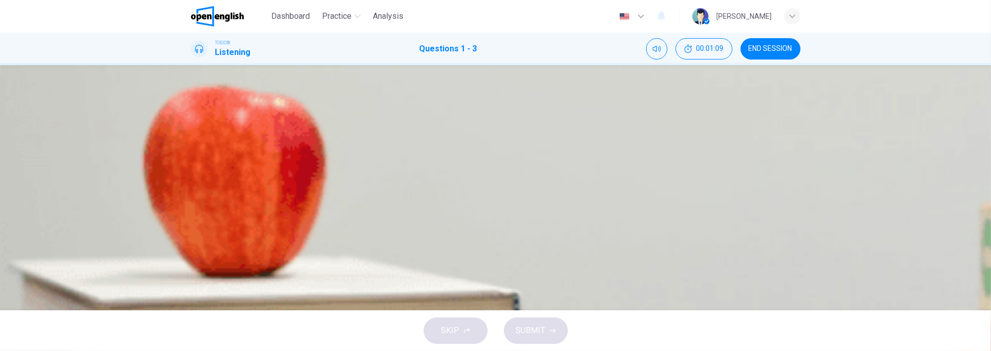
drag, startPoint x: 323, startPoint y: 180, endPoint x: 206, endPoint y: 183, distance: 116.9
drag, startPoint x: 283, startPoint y: 137, endPoint x: 244, endPoint y: 137, distance: 39.1
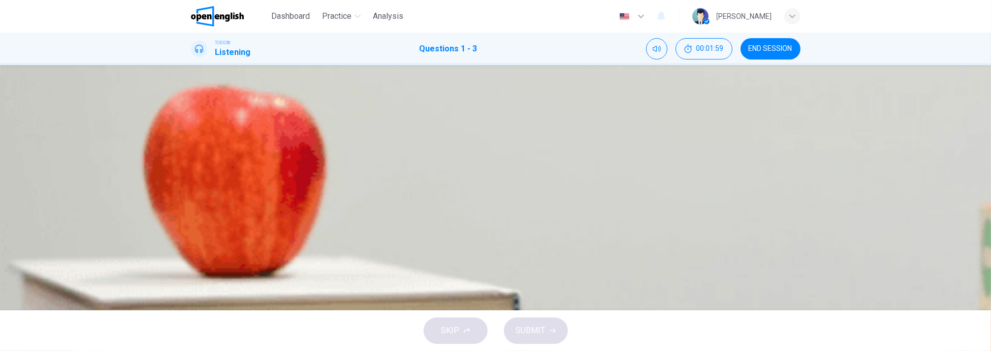
click at [251, 214] on span "Two days" at bounding box center [233, 220] width 35 height 12
click at [553, 332] on icon "button" at bounding box center [553, 330] width 6 height 5
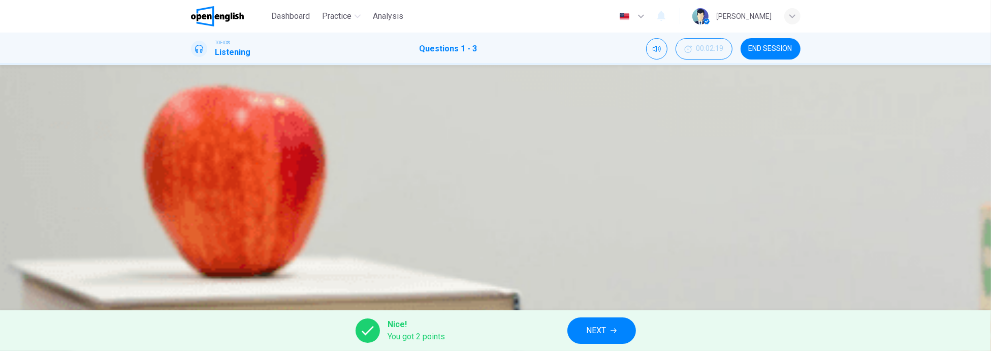
scroll to position [0, 0]
type input "**"
click at [614, 333] on button "NEXT" at bounding box center [602, 330] width 69 height 26
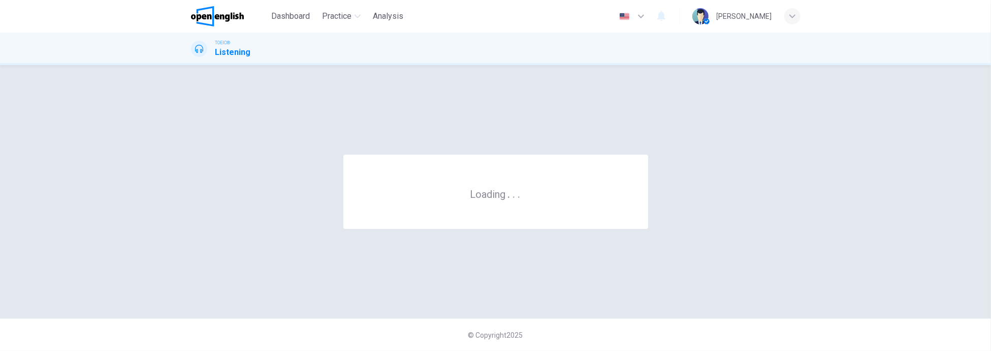
scroll to position [0, 0]
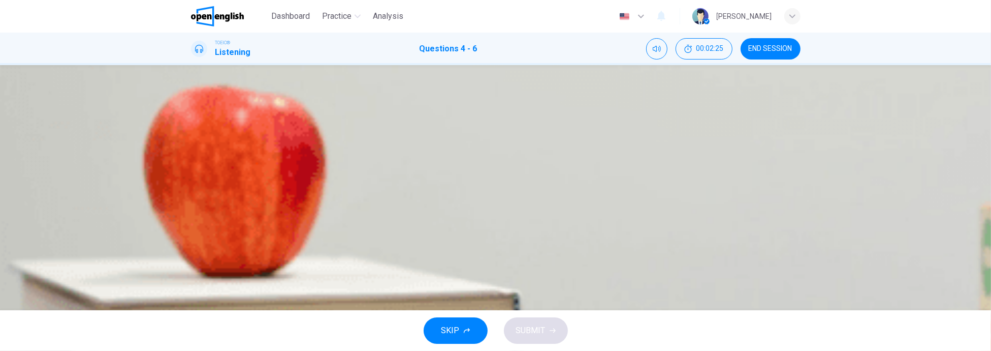
click at [236, 217] on span "12:00" at bounding box center [226, 211] width 20 height 12
drag, startPoint x: 308, startPoint y: 180, endPoint x: 245, endPoint y: 180, distance: 63.5
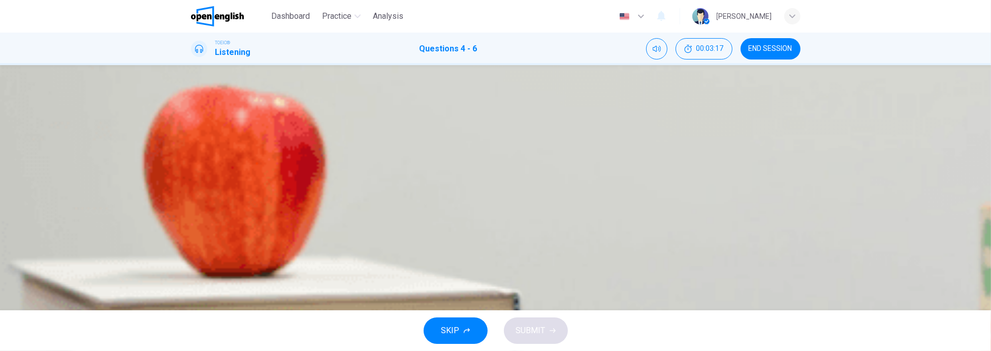
click at [250, 214] on span "Press "1"" at bounding box center [233, 220] width 34 height 12
click at [333, 284] on span "People wanting to borrow money" at bounding box center [274, 290] width 117 height 12
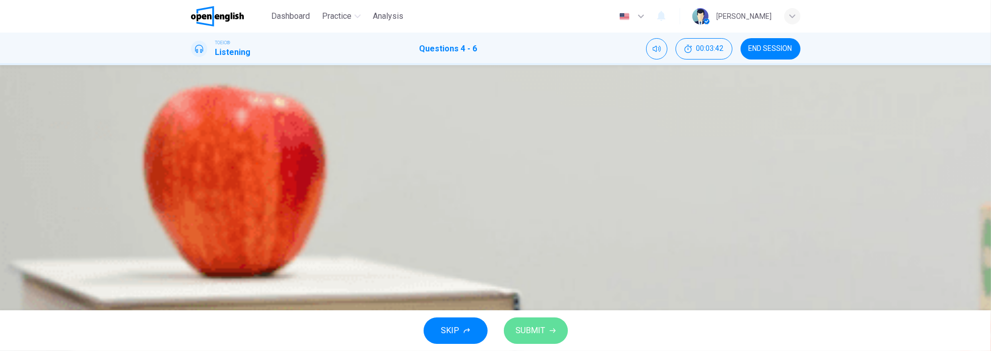
click at [549, 335] on button "SUBMIT" at bounding box center [536, 330] width 64 height 26
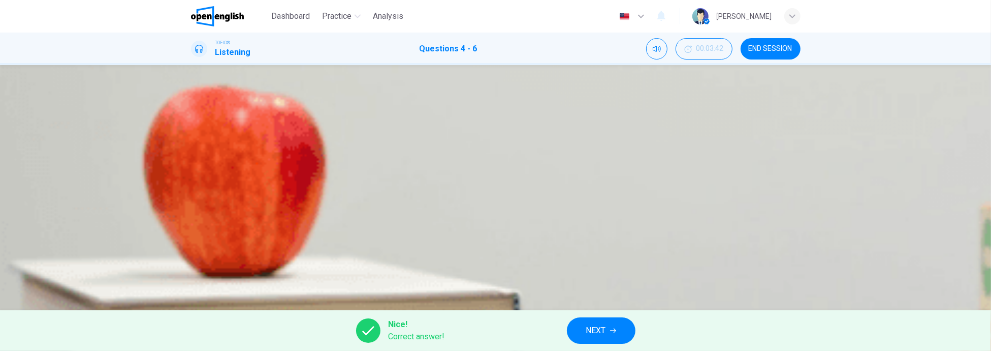
scroll to position [148, 0]
type input "**"
click at [599, 335] on span "NEXT" at bounding box center [596, 330] width 20 height 14
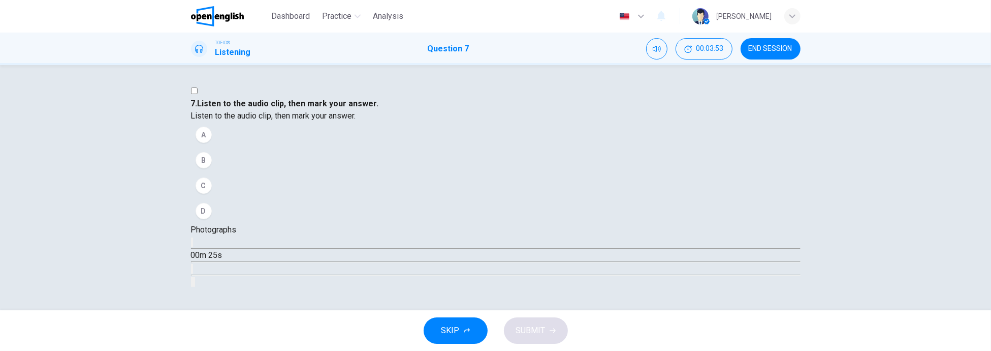
scroll to position [67, 0]
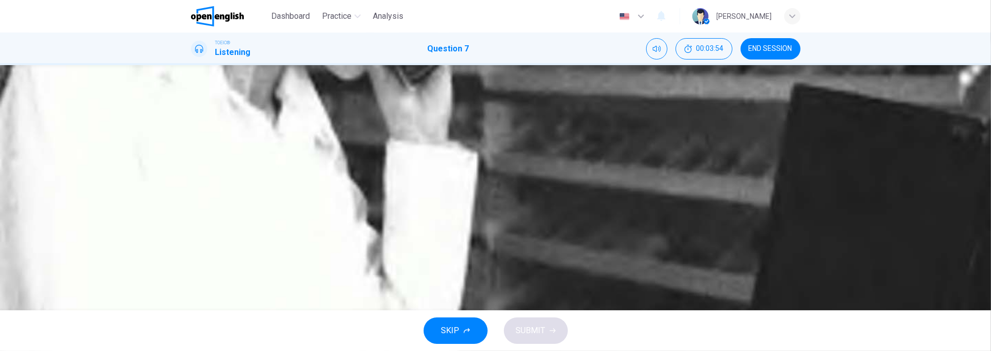
click at [192, 244] on icon "button" at bounding box center [192, 244] width 0 height 0
click at [212, 143] on div "A" at bounding box center [204, 135] width 16 height 16
click at [192, 244] on icon "button" at bounding box center [192, 244] width 0 height 0
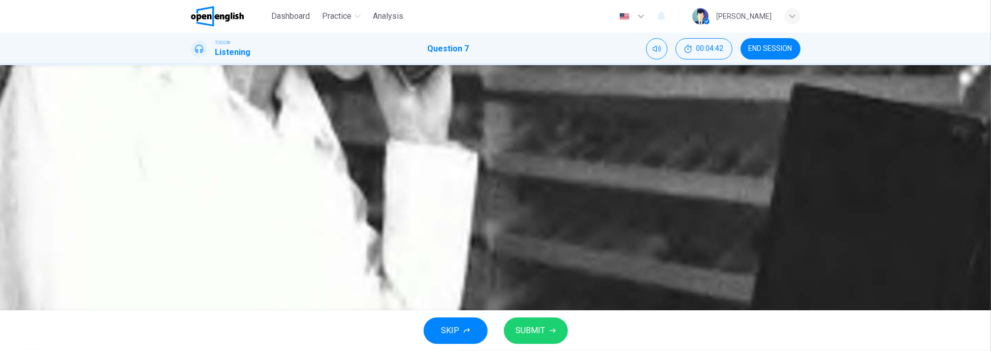
click at [212, 194] on div "C" at bounding box center [204, 185] width 16 height 16
click at [540, 327] on span "SUBMIT" at bounding box center [530, 330] width 29 height 14
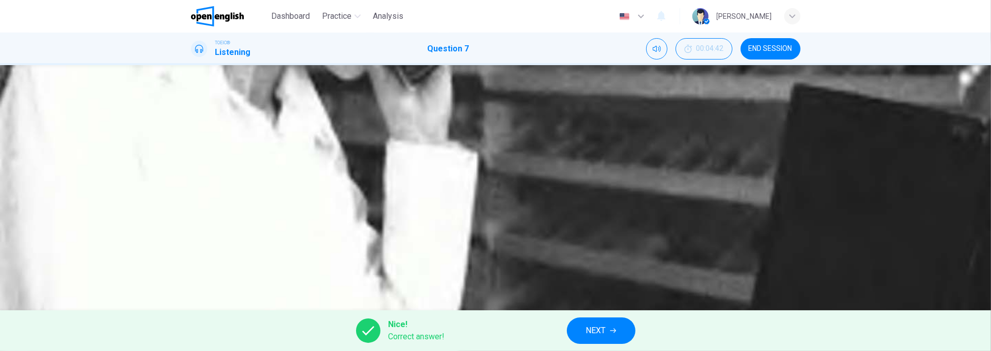
type input "**"
click at [610, 331] on button "NEXT" at bounding box center [601, 330] width 69 height 26
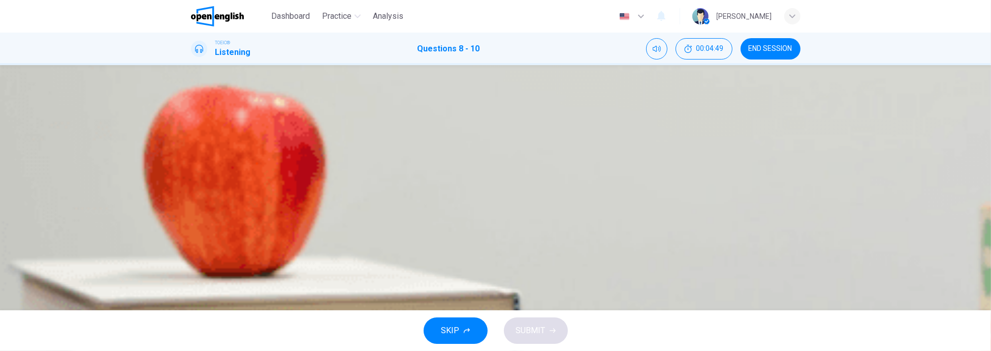
click at [212, 143] on div "A" at bounding box center [204, 135] width 16 height 16
click at [212, 329] on div "D" at bounding box center [204, 337] width 16 height 16
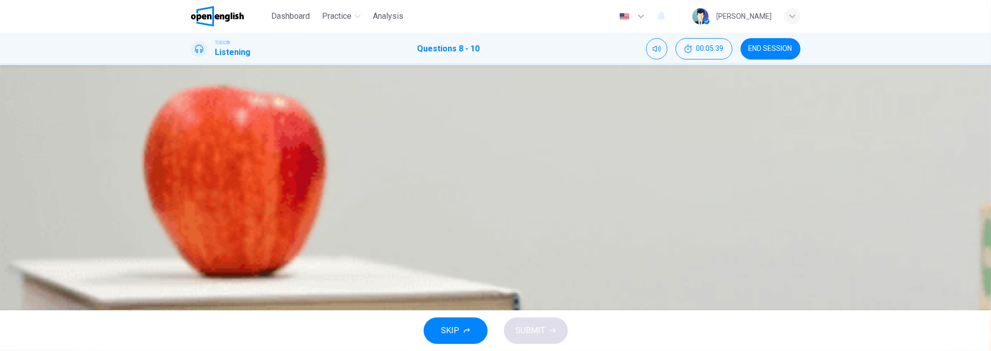
drag, startPoint x: 305, startPoint y: 180, endPoint x: 272, endPoint y: 178, distance: 33.6
click at [255, 205] on span "In a garage" at bounding box center [235, 211] width 39 height 12
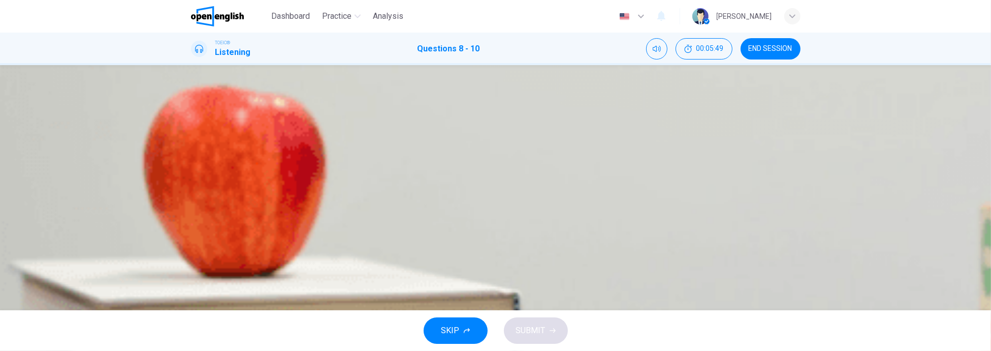
click at [250, 141] on span "In a store" at bounding box center [233, 135] width 34 height 12
click at [278, 309] on span "Press the beeper" at bounding box center [247, 315] width 63 height 12
click at [545, 339] on button "SUBMIT" at bounding box center [536, 330] width 64 height 26
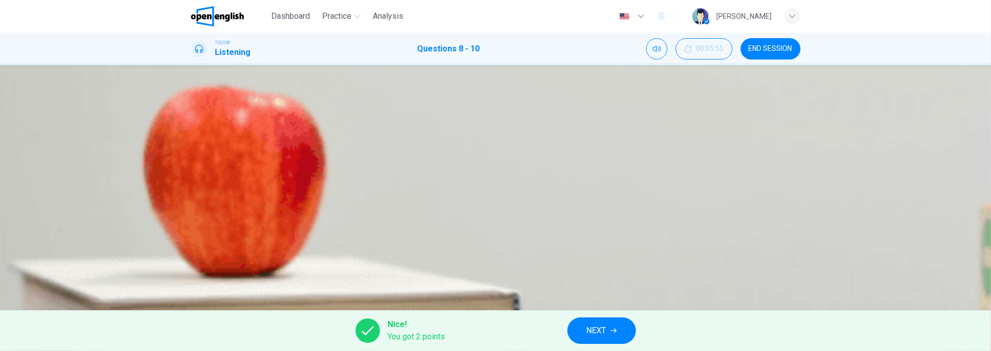
scroll to position [148, 0]
type input "**"
click at [615, 331] on icon "button" at bounding box center [614, 330] width 6 height 6
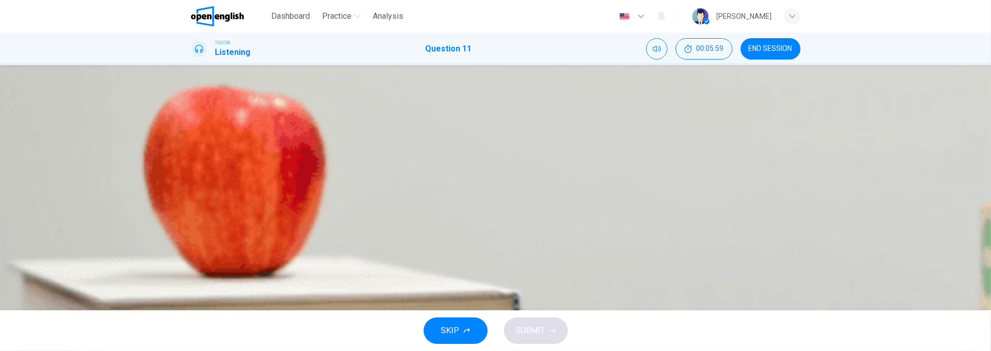
scroll to position [0, 0]
click at [192, 219] on icon "button" at bounding box center [192, 219] width 0 height 0
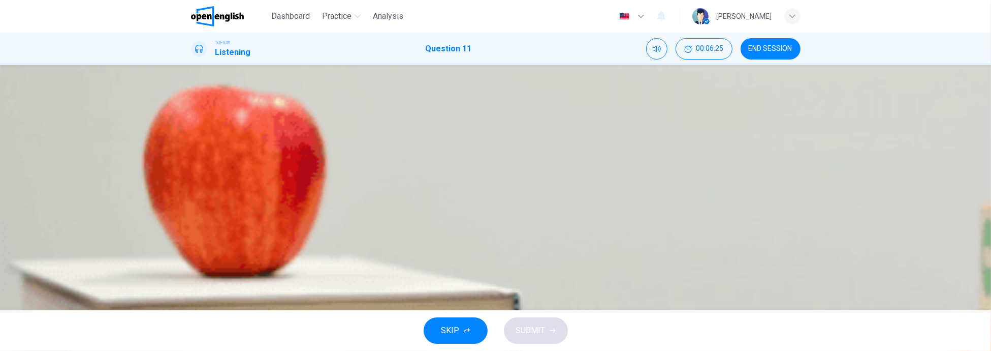
click at [212, 177] on div "C" at bounding box center [204, 185] width 16 height 16
click at [539, 331] on span "SUBMIT" at bounding box center [530, 330] width 29 height 14
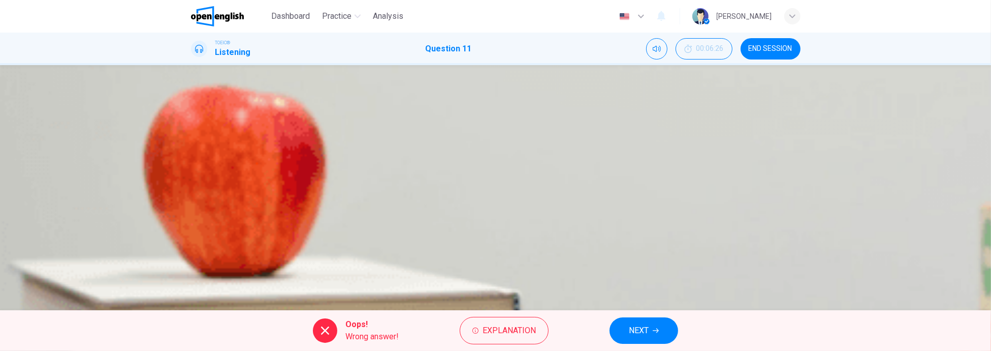
scroll to position [26, 0]
click at [487, 159] on div "A B C" at bounding box center [496, 160] width 610 height 76
type input "**"
click at [645, 335] on span "NEXT" at bounding box center [639, 330] width 20 height 14
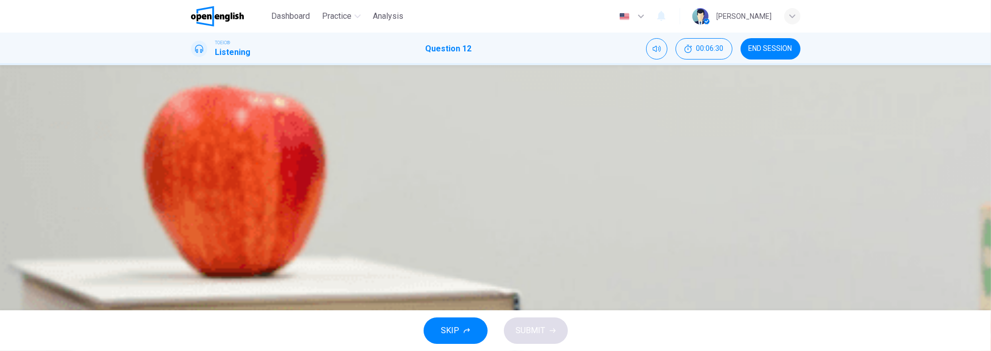
scroll to position [0, 0]
click at [192, 219] on icon "button" at bounding box center [192, 219] width 0 height 0
type input "*"
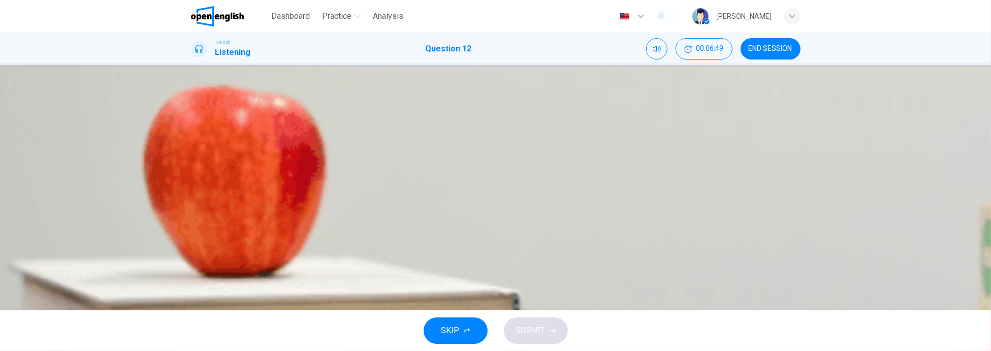
click at [212, 178] on div "C" at bounding box center [204, 185] width 16 height 16
click at [537, 331] on span "SUBMIT" at bounding box center [530, 330] width 29 height 14
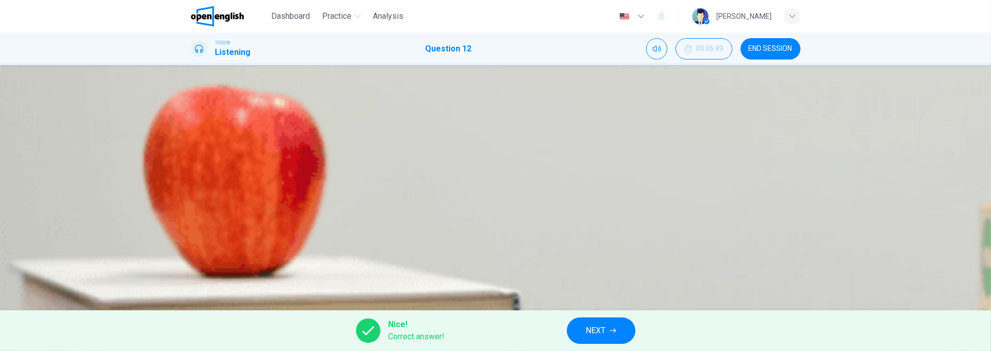
click at [614, 329] on icon "button" at bounding box center [613, 330] width 6 height 5
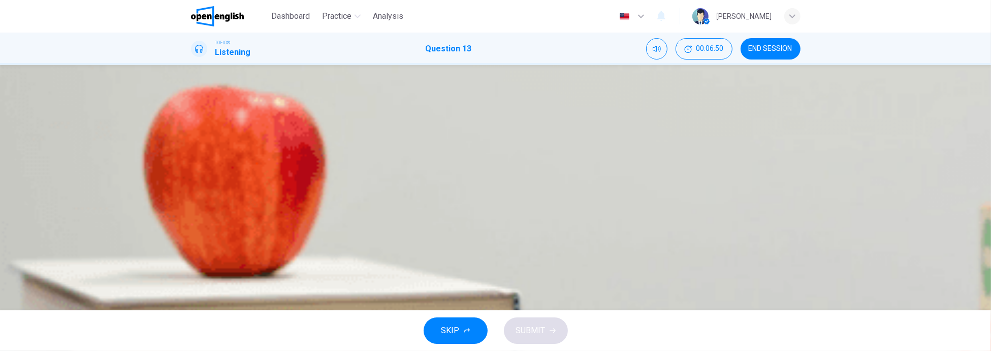
scroll to position [41, 0]
click at [198, 219] on icon "button" at bounding box center [198, 225] width 11 height 12
type input "*"
click at [212, 152] on div "B" at bounding box center [204, 160] width 16 height 16
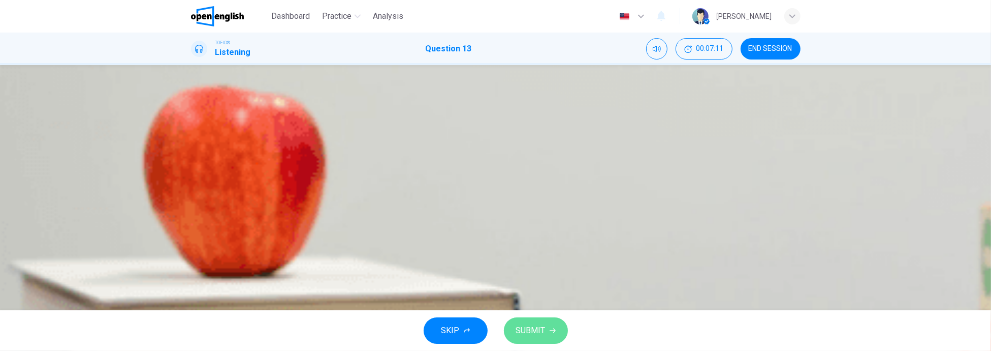
click at [536, 326] on span "SUBMIT" at bounding box center [530, 330] width 29 height 14
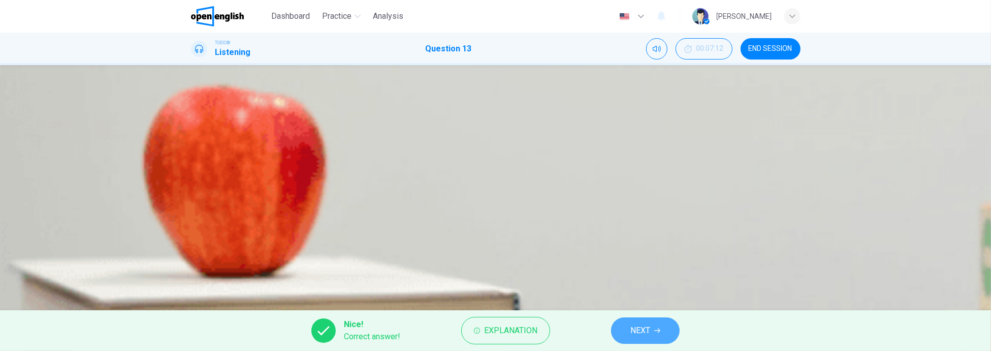
click at [655, 332] on icon "button" at bounding box center [658, 330] width 6 height 6
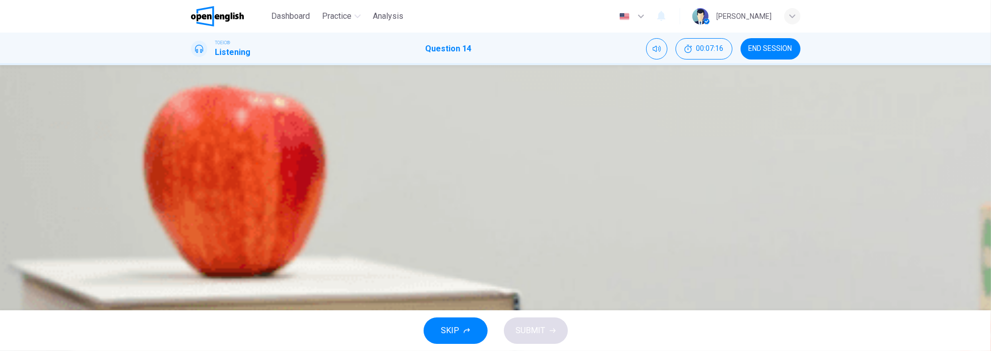
click at [192, 219] on icon "button" at bounding box center [192, 219] width 0 height 0
click at [212, 177] on div "C" at bounding box center [204, 185] width 16 height 16
click at [544, 328] on span "SUBMIT" at bounding box center [530, 330] width 29 height 14
type input "*"
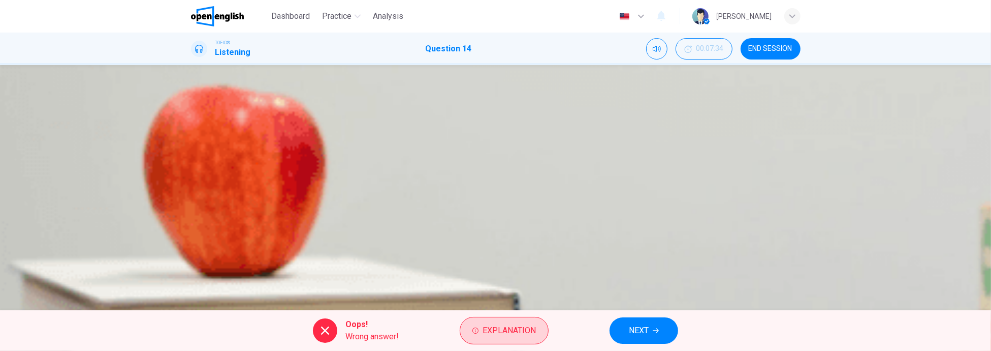
click at [490, 341] on button "Explanation" at bounding box center [504, 330] width 89 height 27
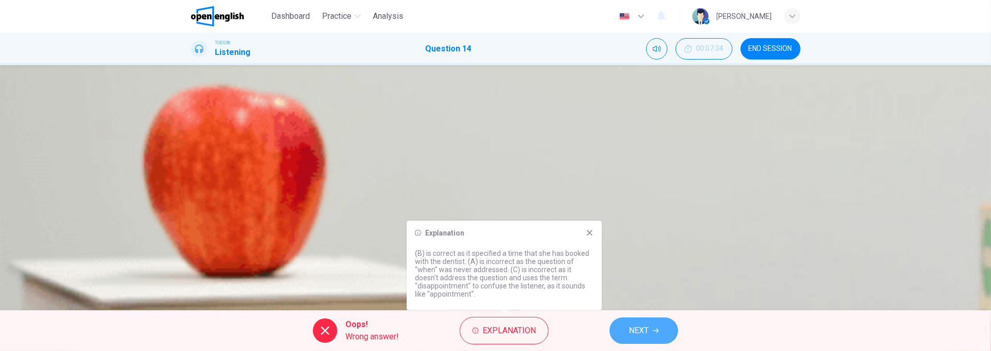
click at [634, 328] on span "NEXT" at bounding box center [639, 330] width 20 height 14
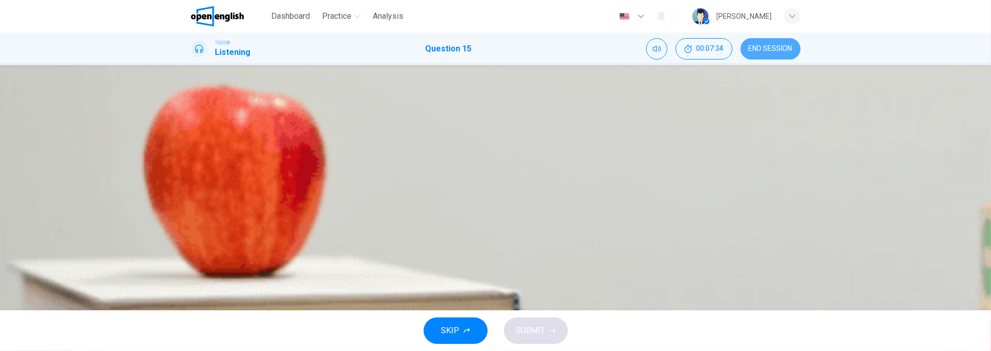
click at [759, 51] on span "END SESSION" at bounding box center [771, 49] width 44 height 8
